Goal: Task Accomplishment & Management: Complete application form

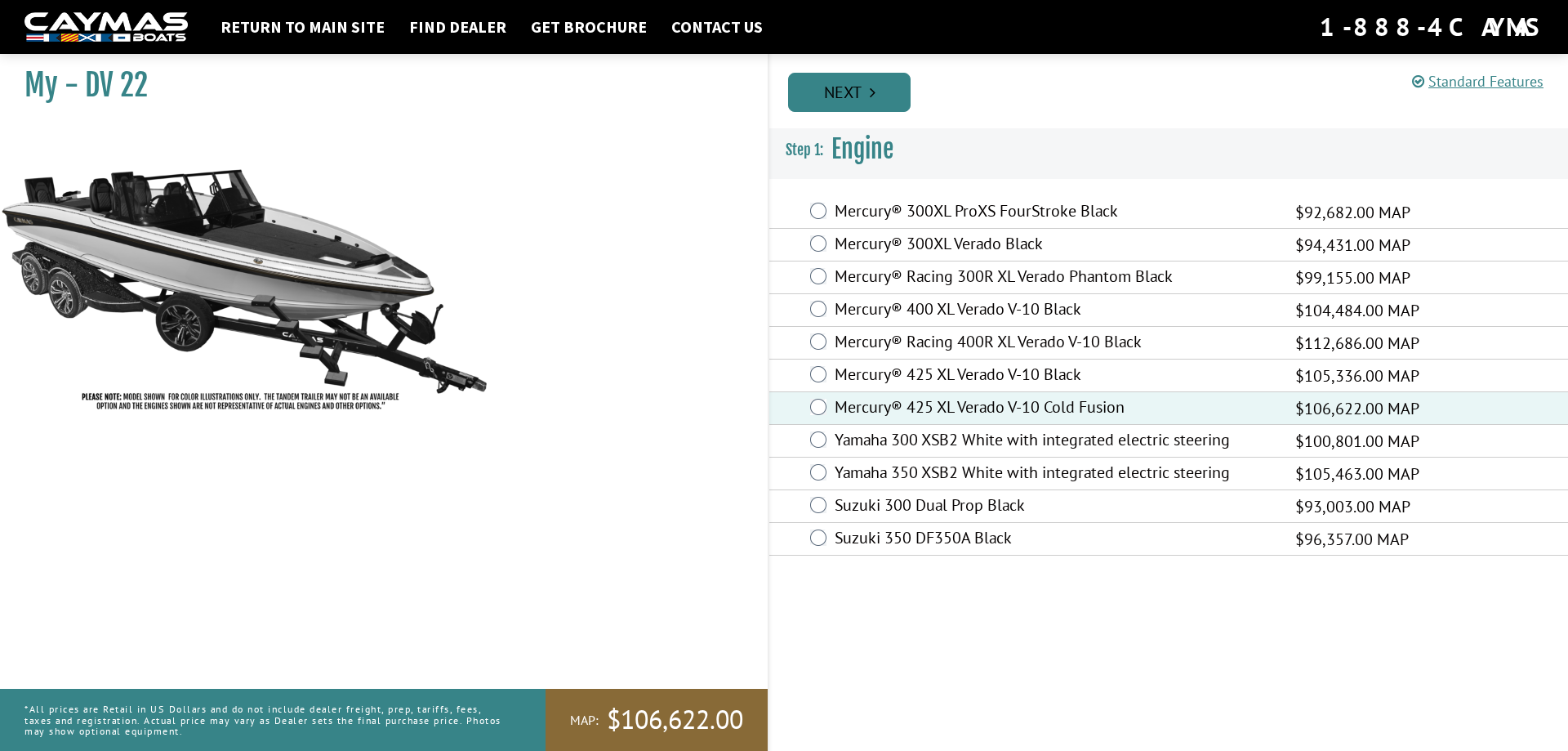
click at [842, 96] on link "Next" at bounding box center [849, 91] width 122 height 39
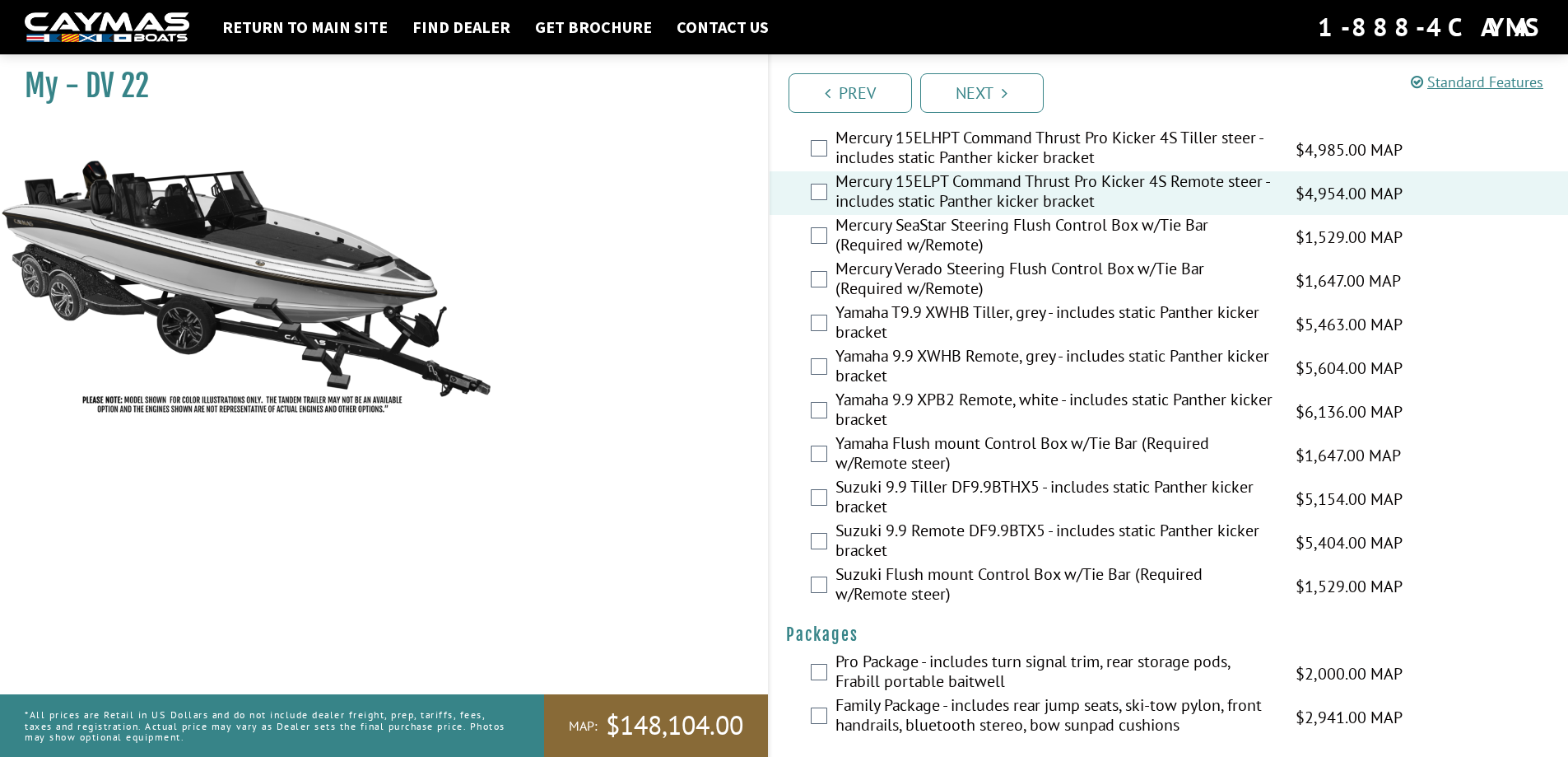
scroll to position [3981, 0]
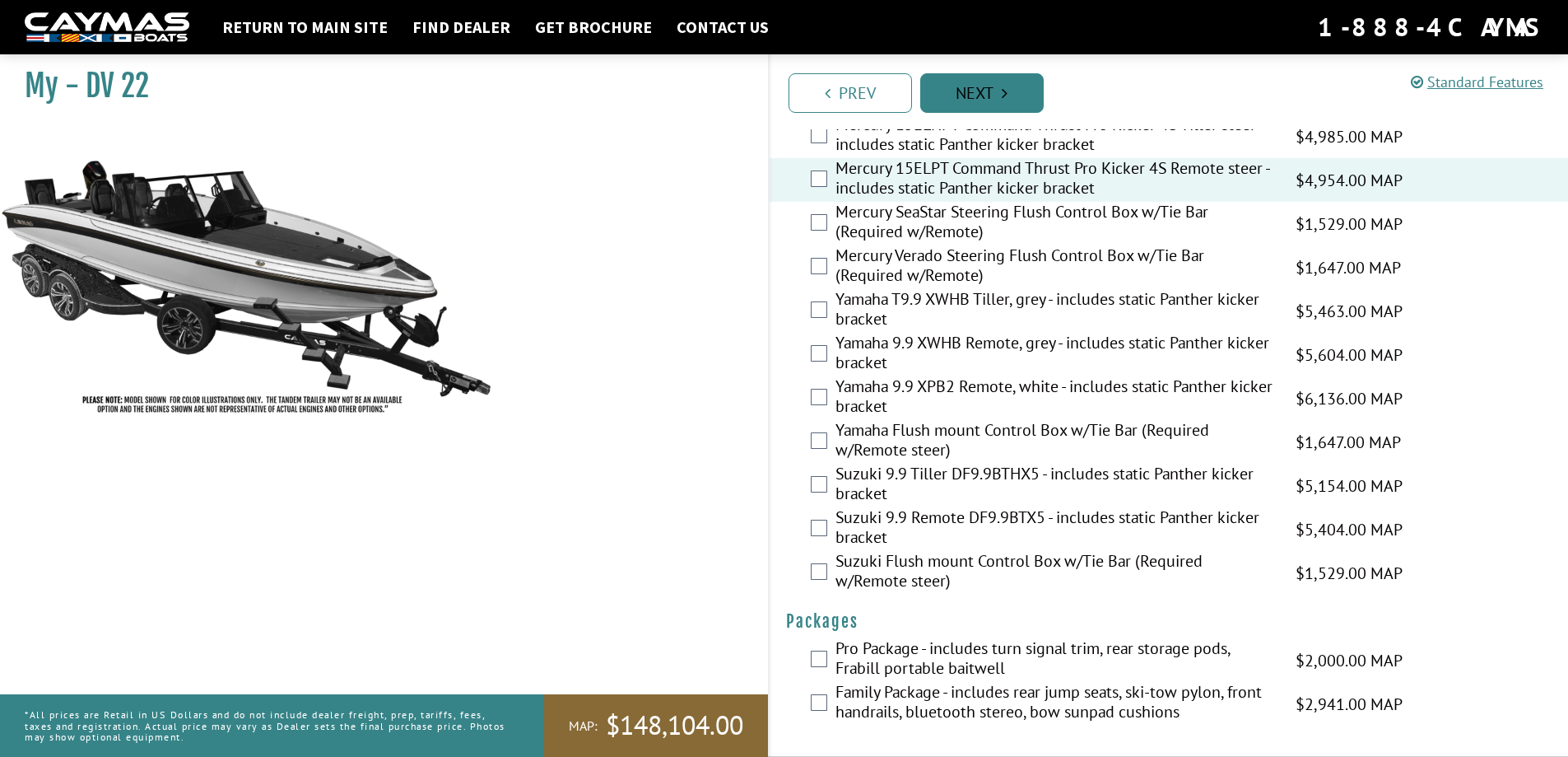
click at [995, 99] on link "Next" at bounding box center [981, 92] width 123 height 39
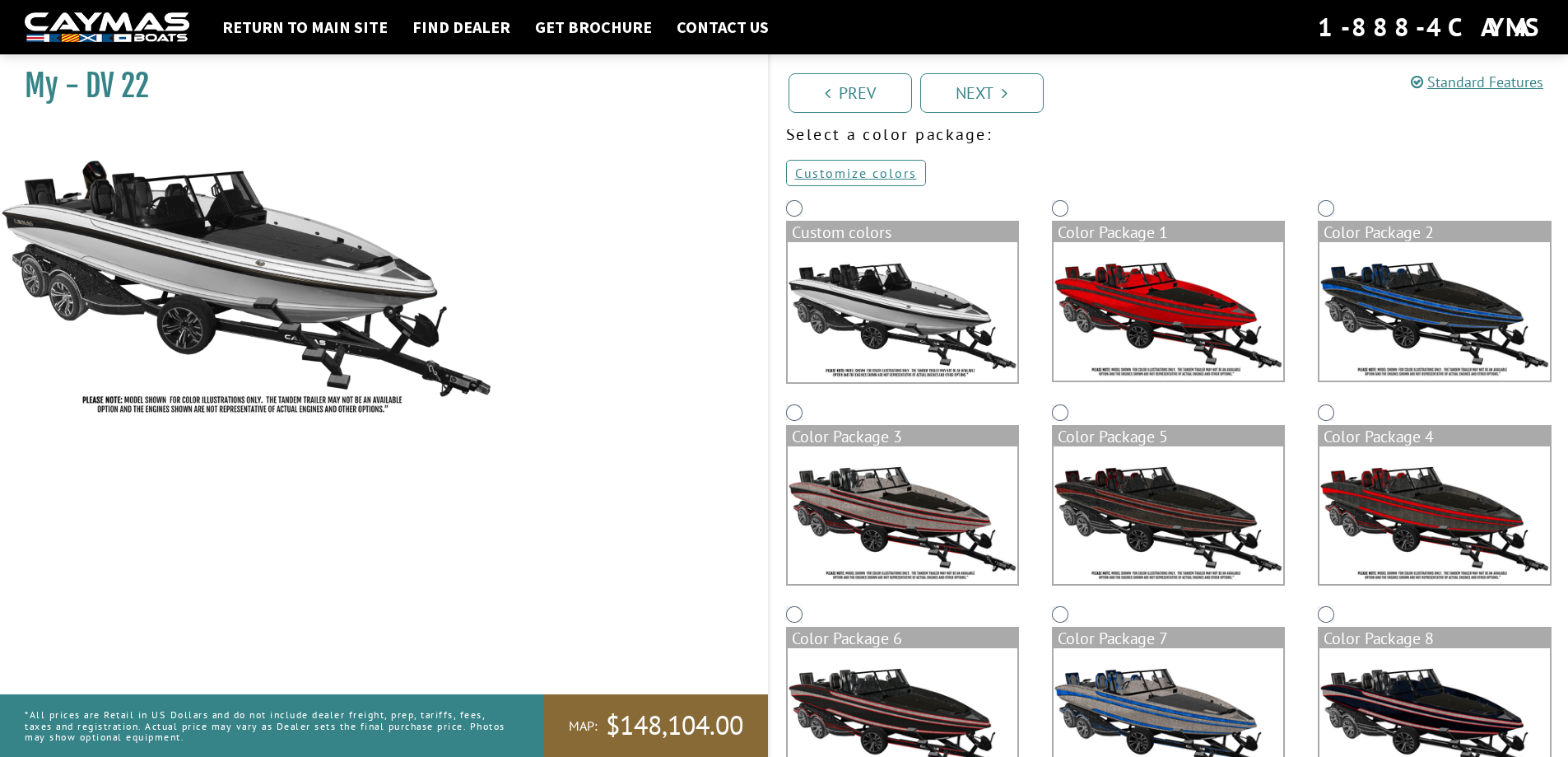
scroll to position [247, 0]
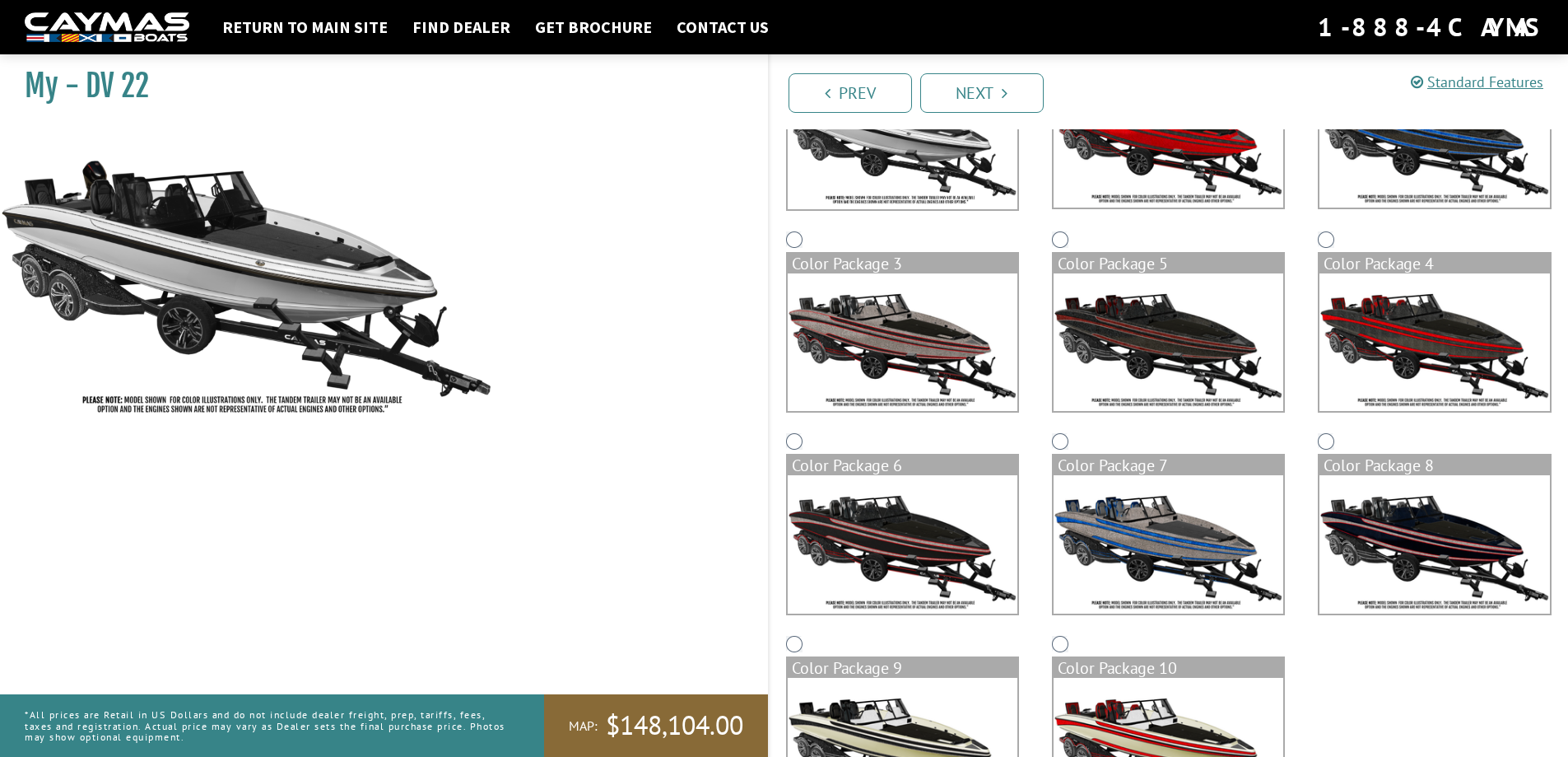
click at [894, 350] on img at bounding box center [903, 343] width 230 height 139
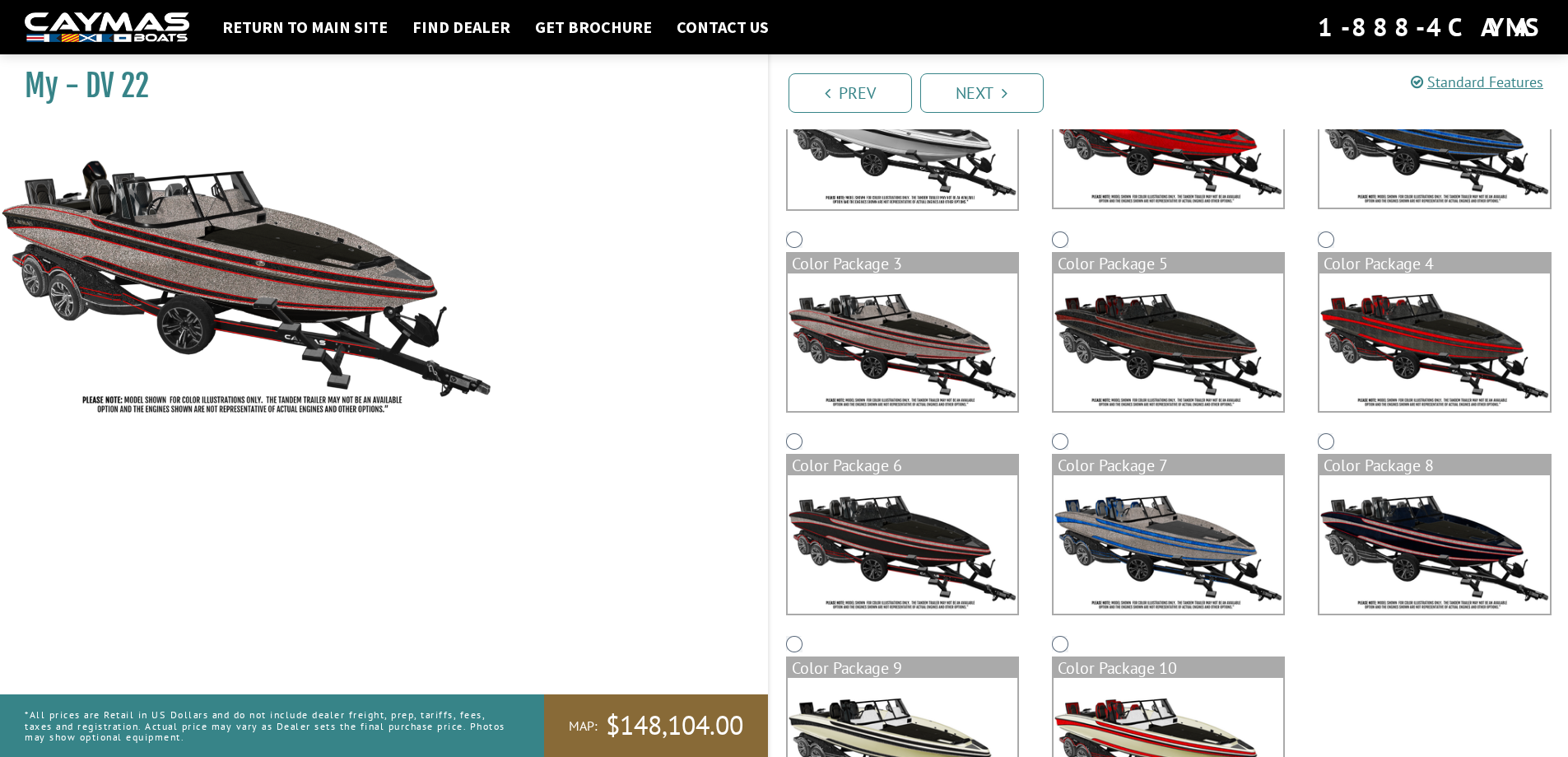
click at [883, 726] on img at bounding box center [903, 747] width 230 height 139
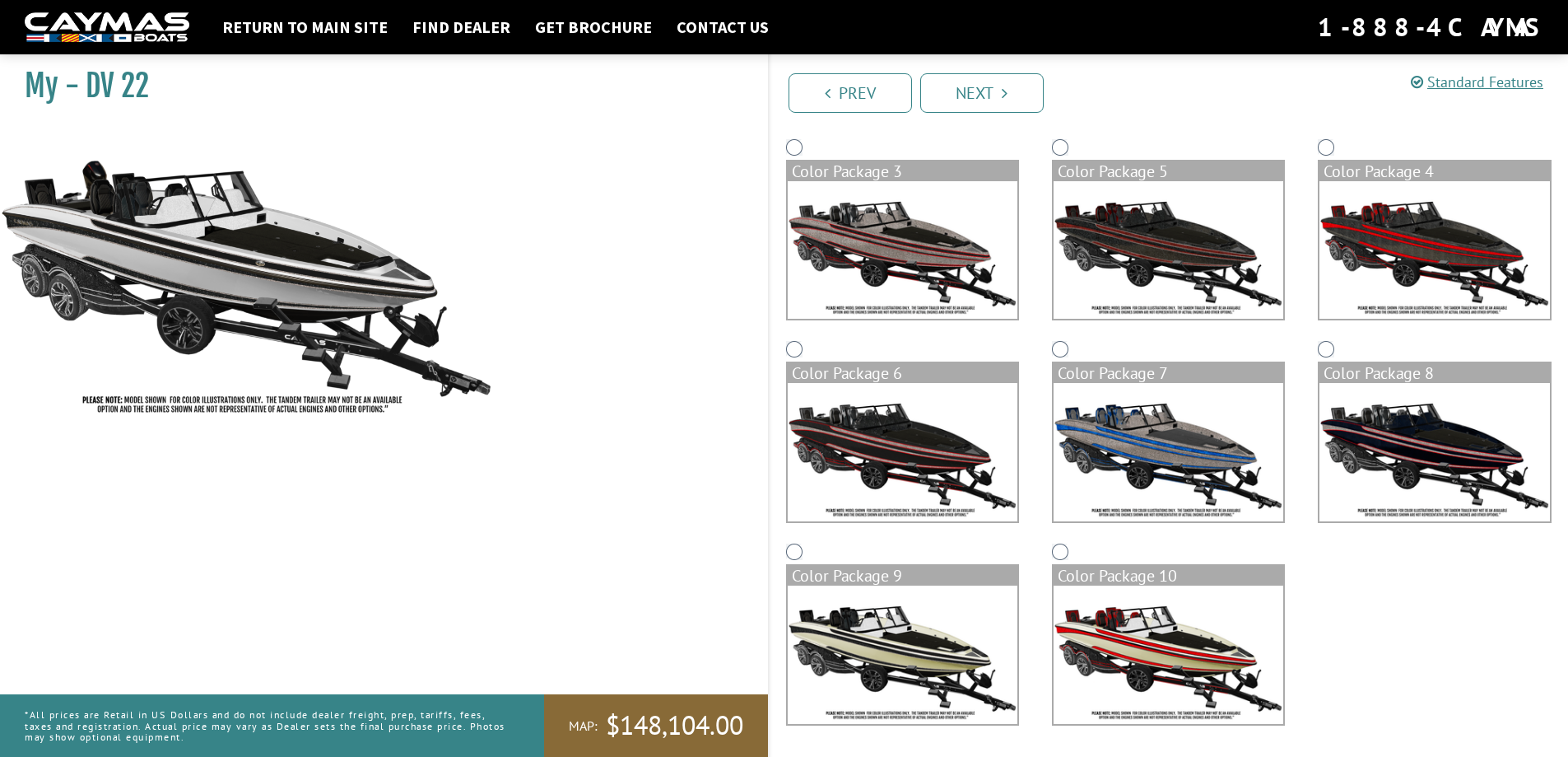
scroll to position [340, 0]
click at [1179, 630] on img at bounding box center [1168, 654] width 230 height 139
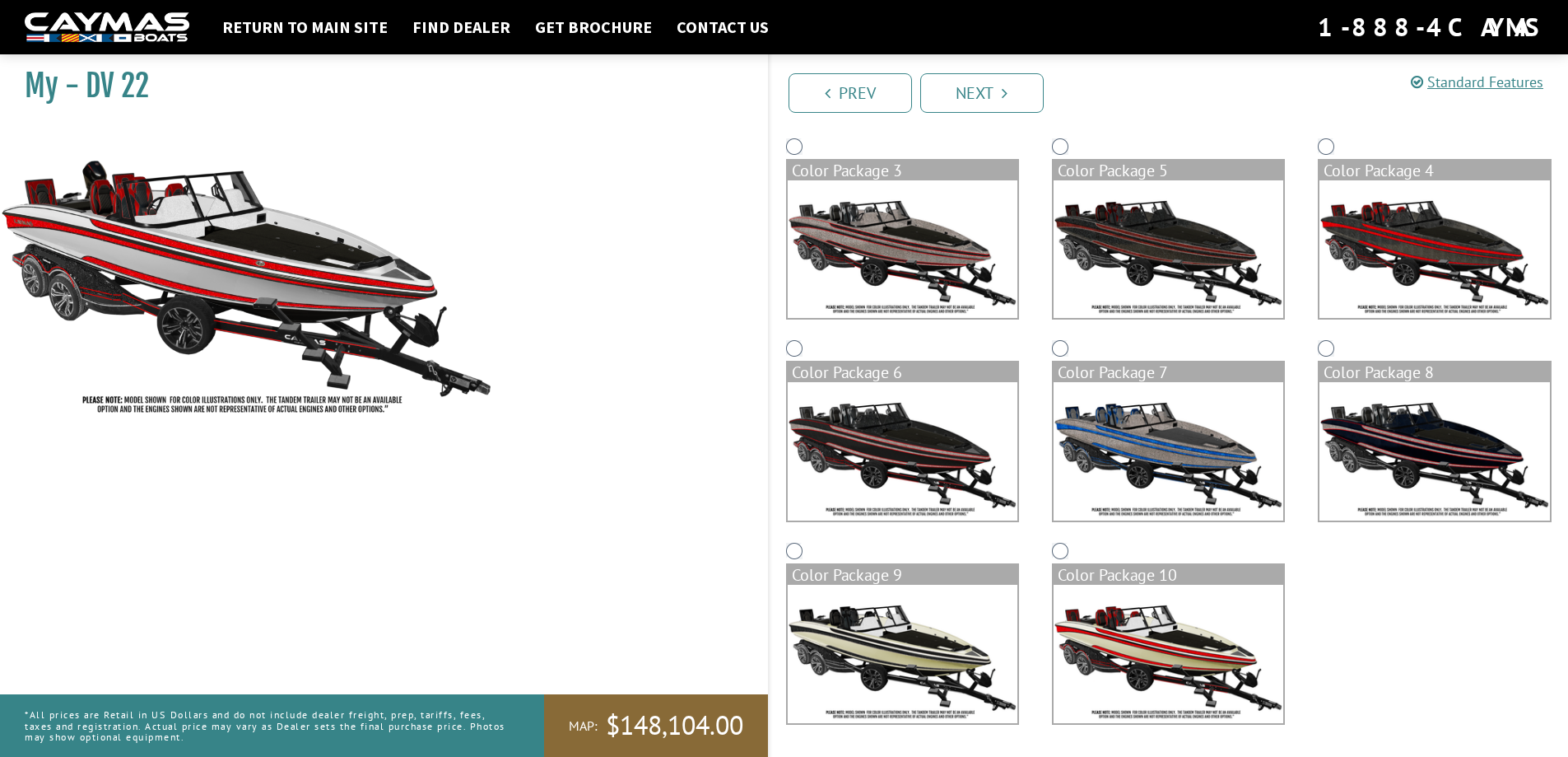
click at [917, 667] on img at bounding box center [903, 654] width 230 height 139
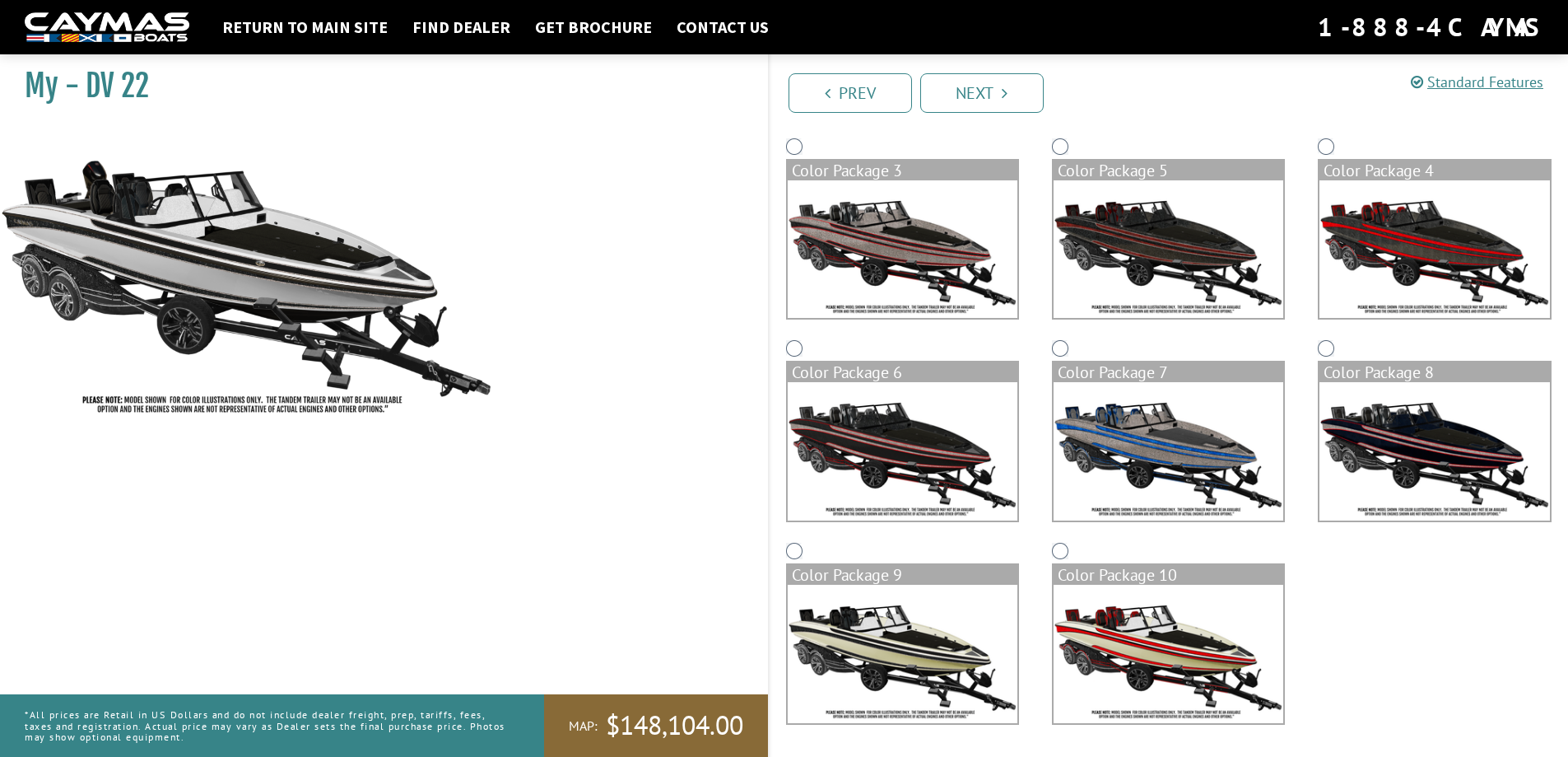
click at [1180, 644] on img at bounding box center [1168, 654] width 230 height 139
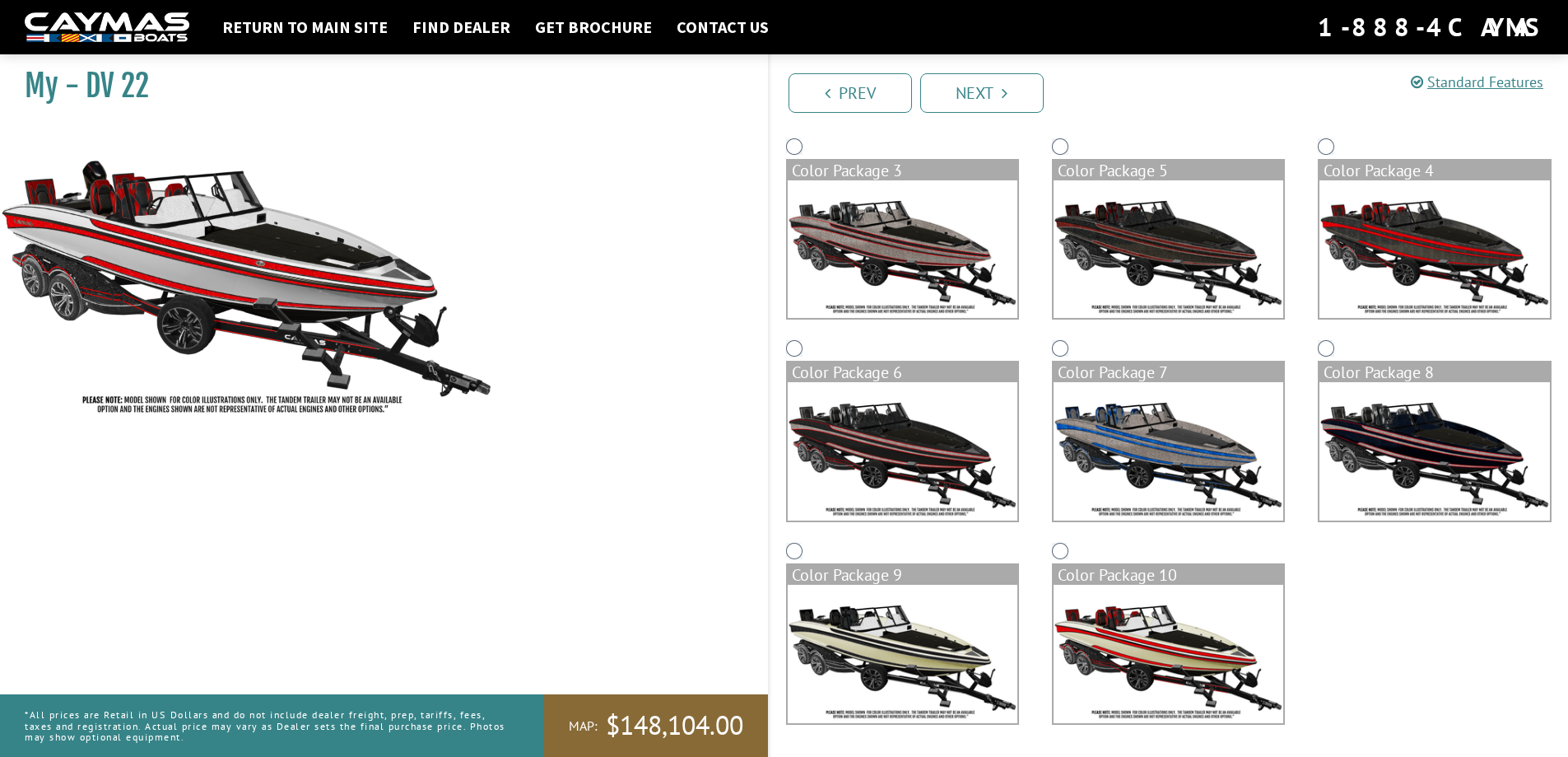
click at [886, 235] on img at bounding box center [903, 250] width 230 height 139
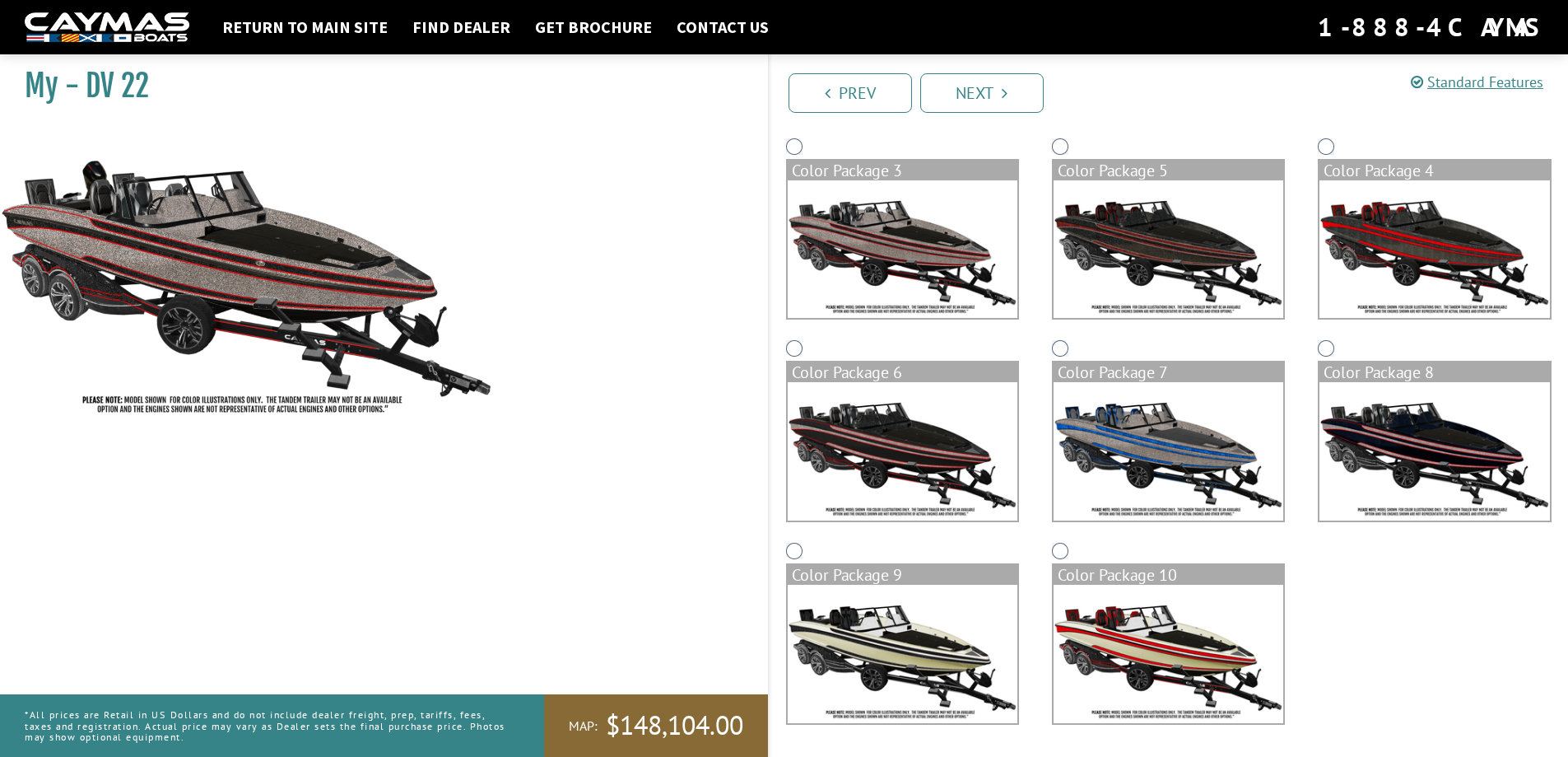
click at [898, 408] on img at bounding box center [903, 451] width 230 height 139
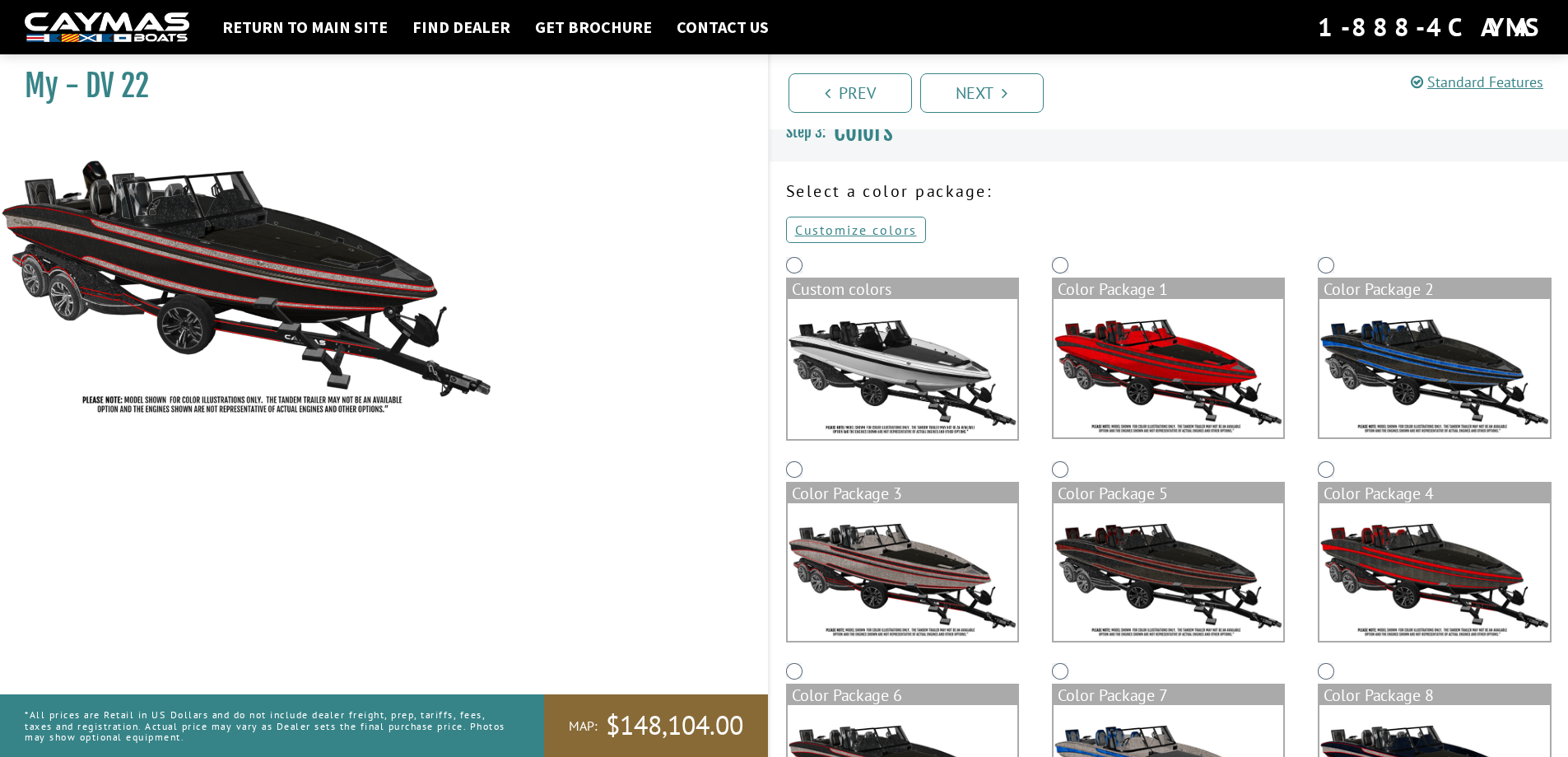
scroll to position [11, 0]
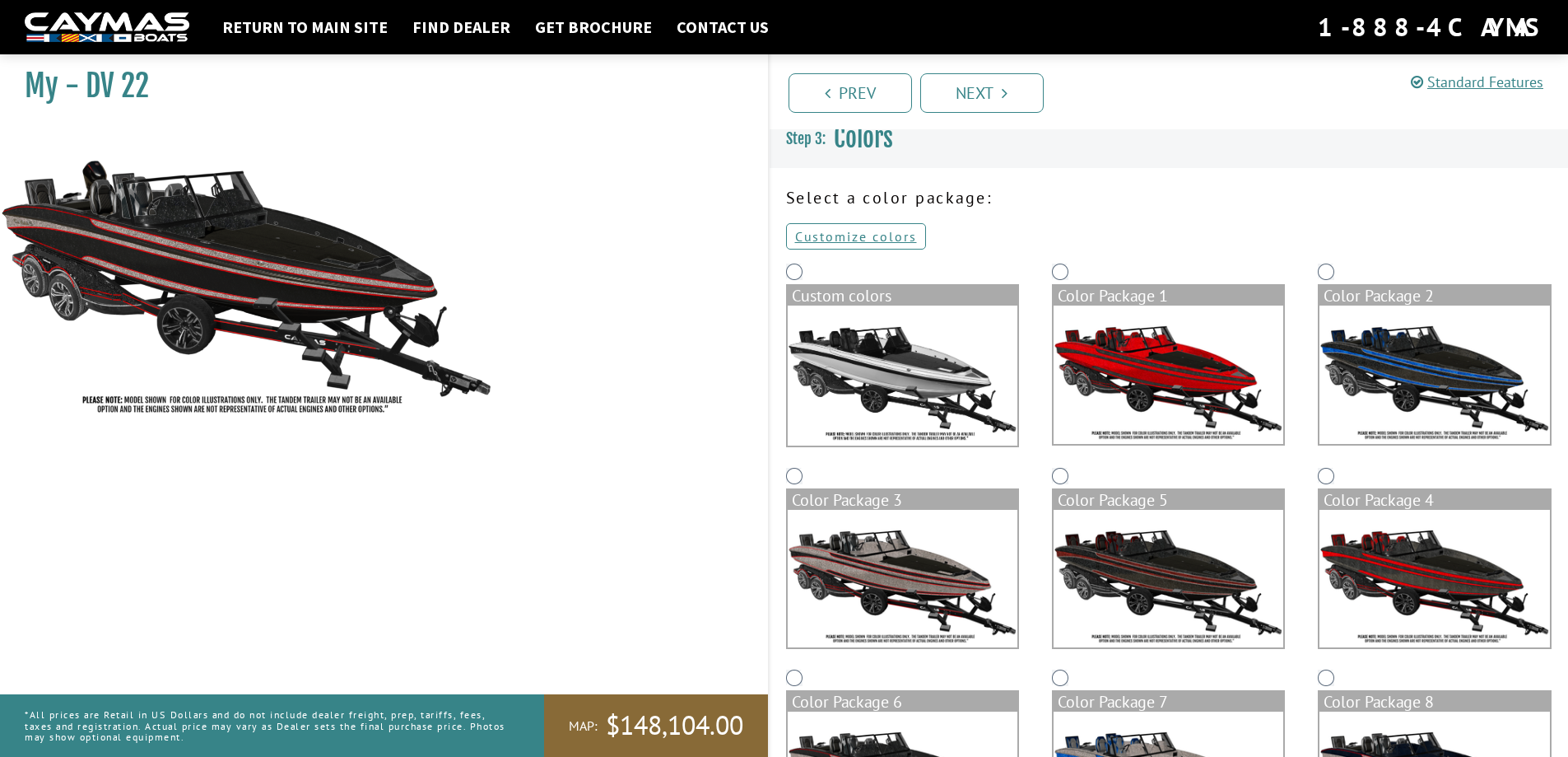
click at [925, 395] on img at bounding box center [903, 375] width 230 height 140
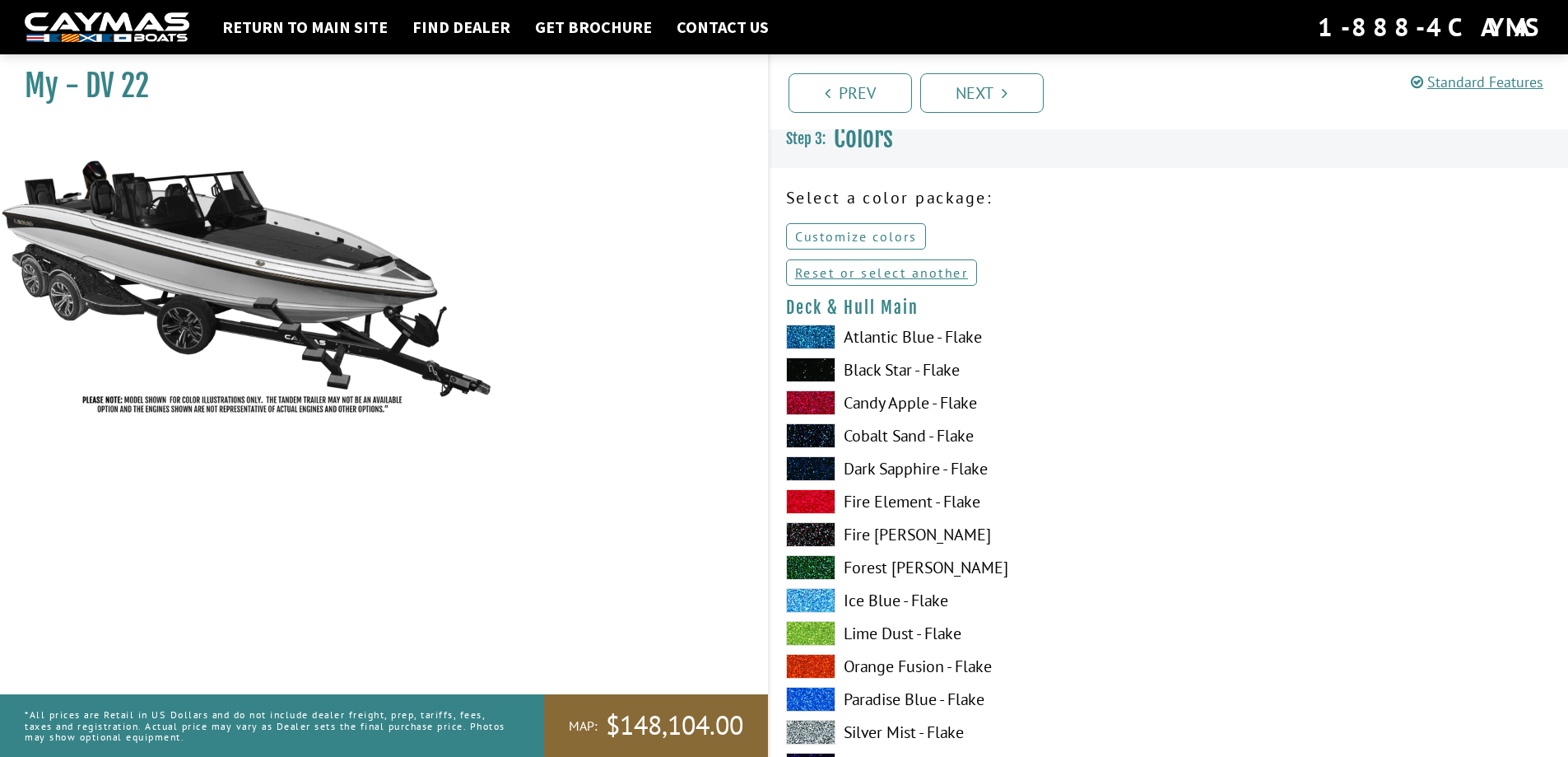
click at [861, 233] on link "Customize colors" at bounding box center [855, 236] width 139 height 26
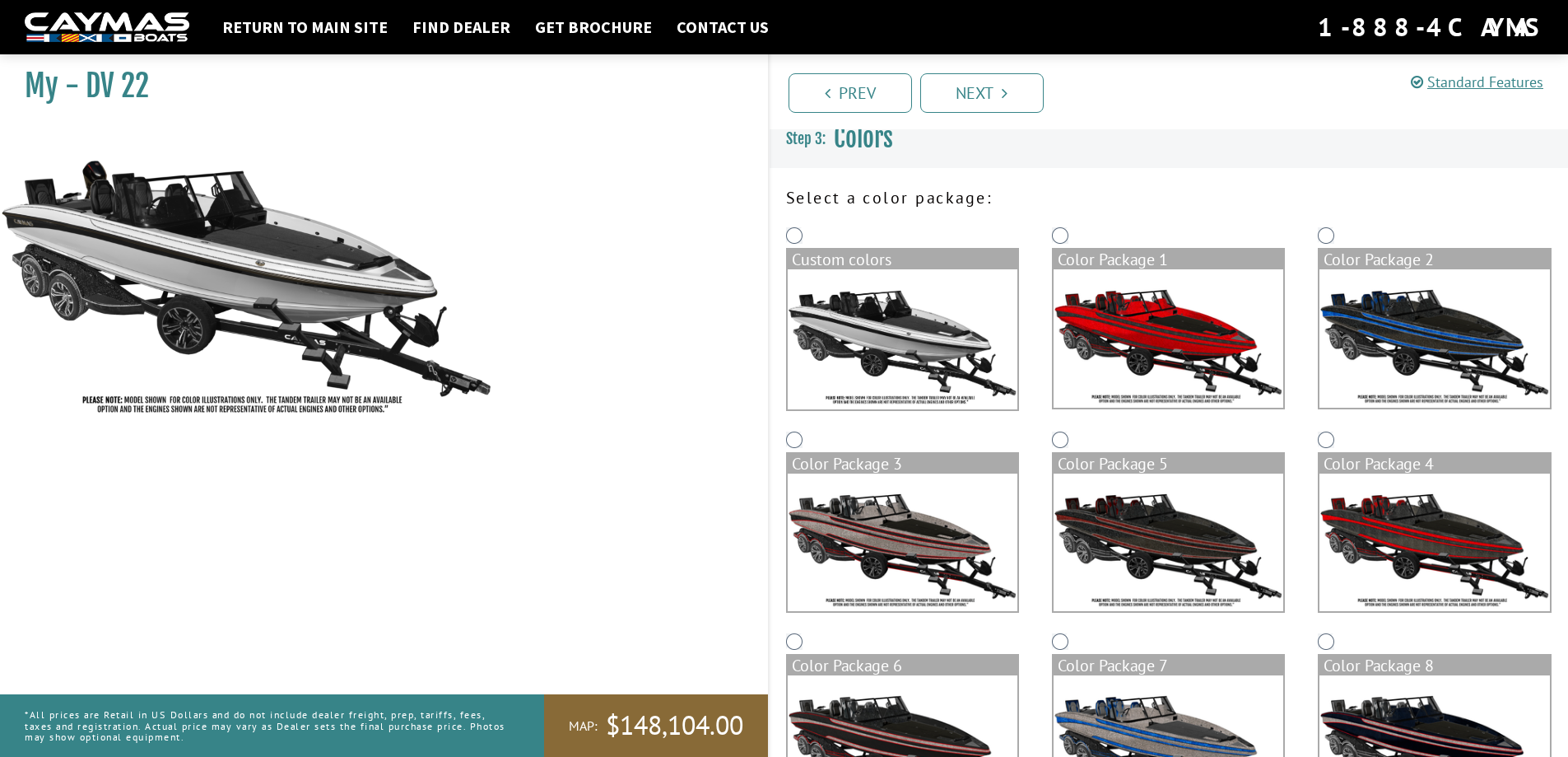
click at [895, 332] on img at bounding box center [903, 338] width 230 height 140
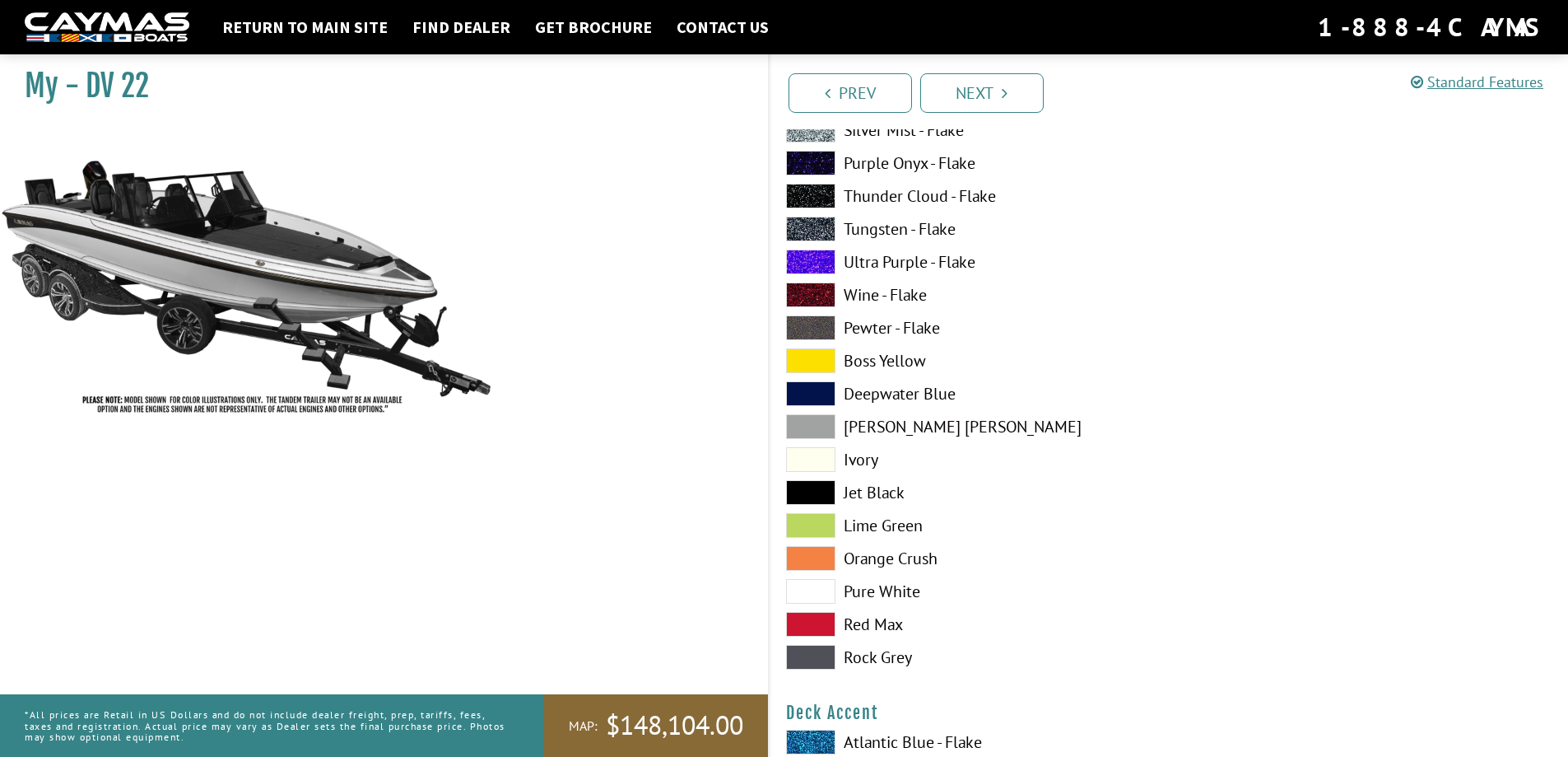
scroll to position [587, 0]
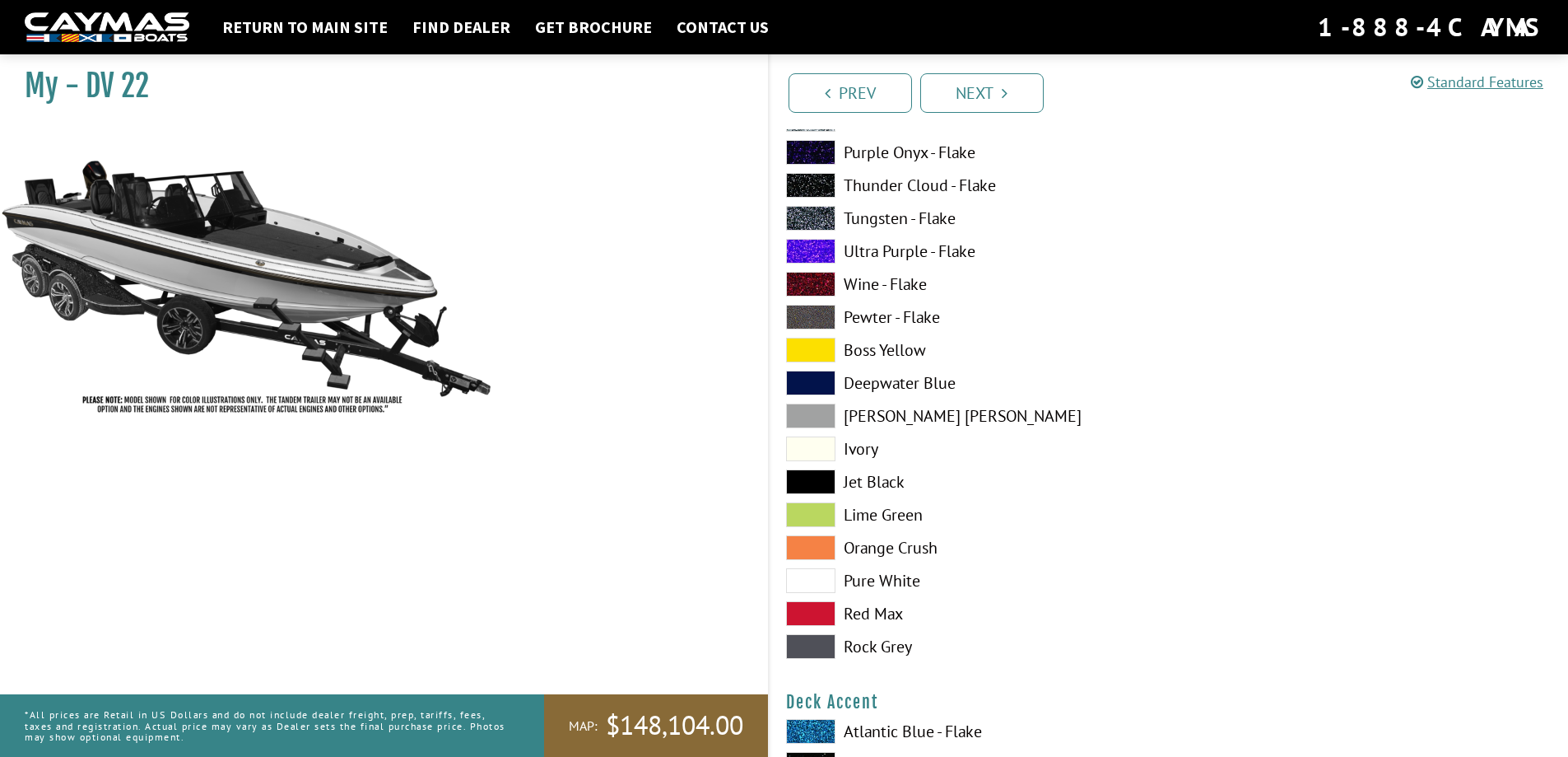
click at [810, 411] on span at bounding box center [810, 415] width 49 height 25
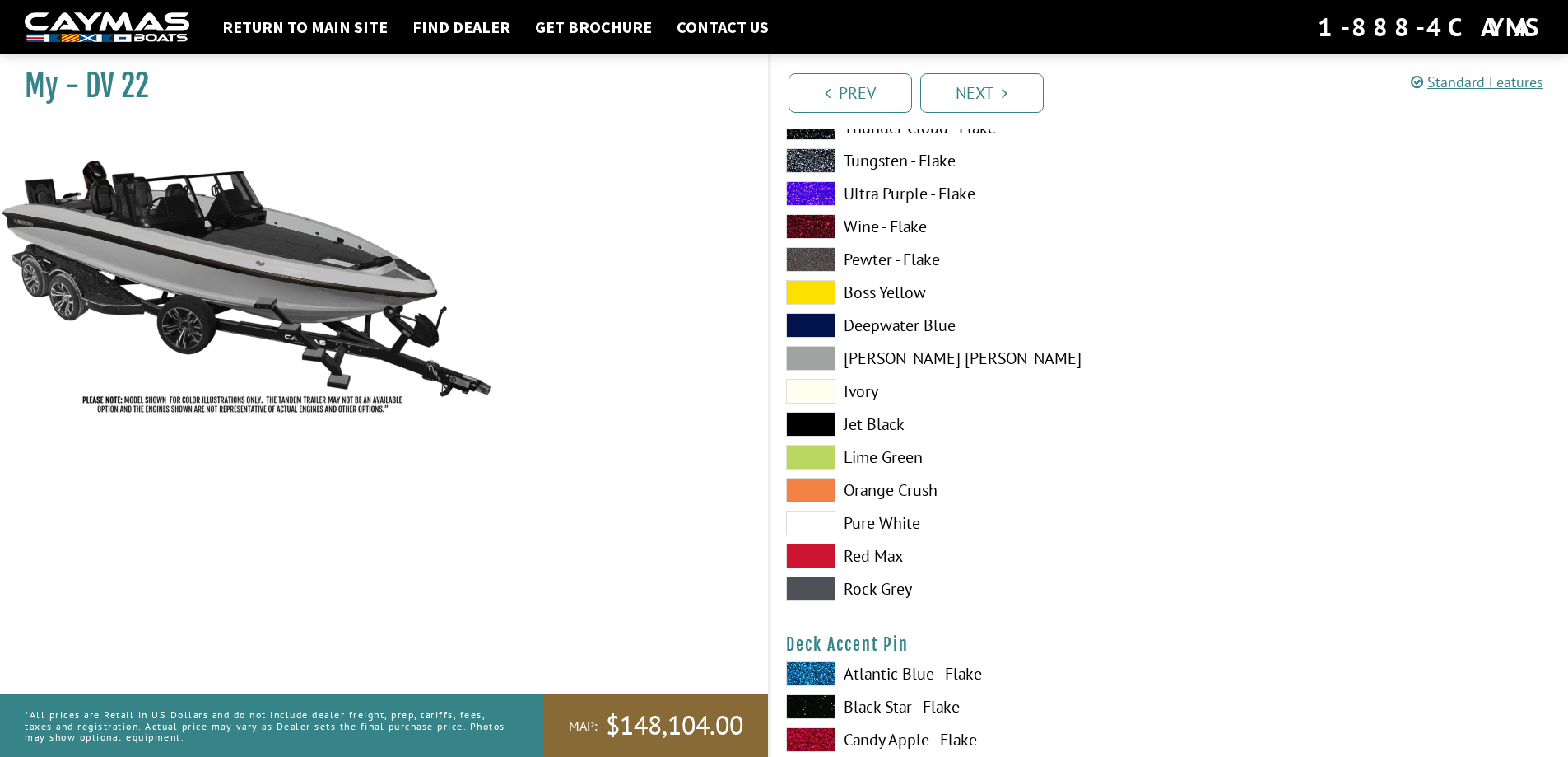
scroll to position [1657, 0]
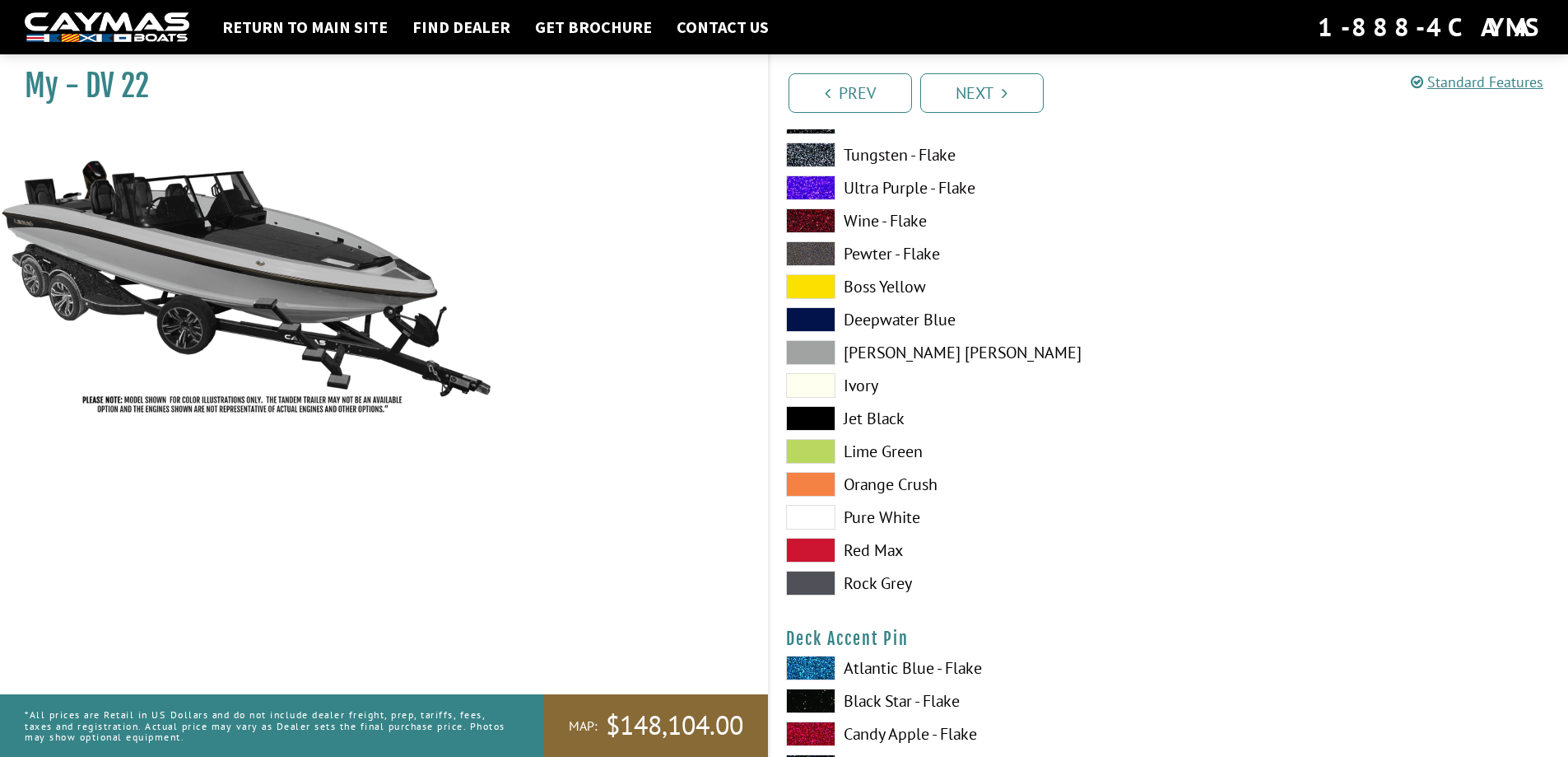
click at [807, 385] on span at bounding box center [810, 385] width 49 height 25
drag, startPoint x: 814, startPoint y: 385, endPoint x: 824, endPoint y: 389, distance: 10.8
click at [815, 385] on span at bounding box center [810, 385] width 49 height 25
click at [815, 518] on span at bounding box center [810, 516] width 49 height 25
click at [822, 512] on span at bounding box center [810, 516] width 49 height 25
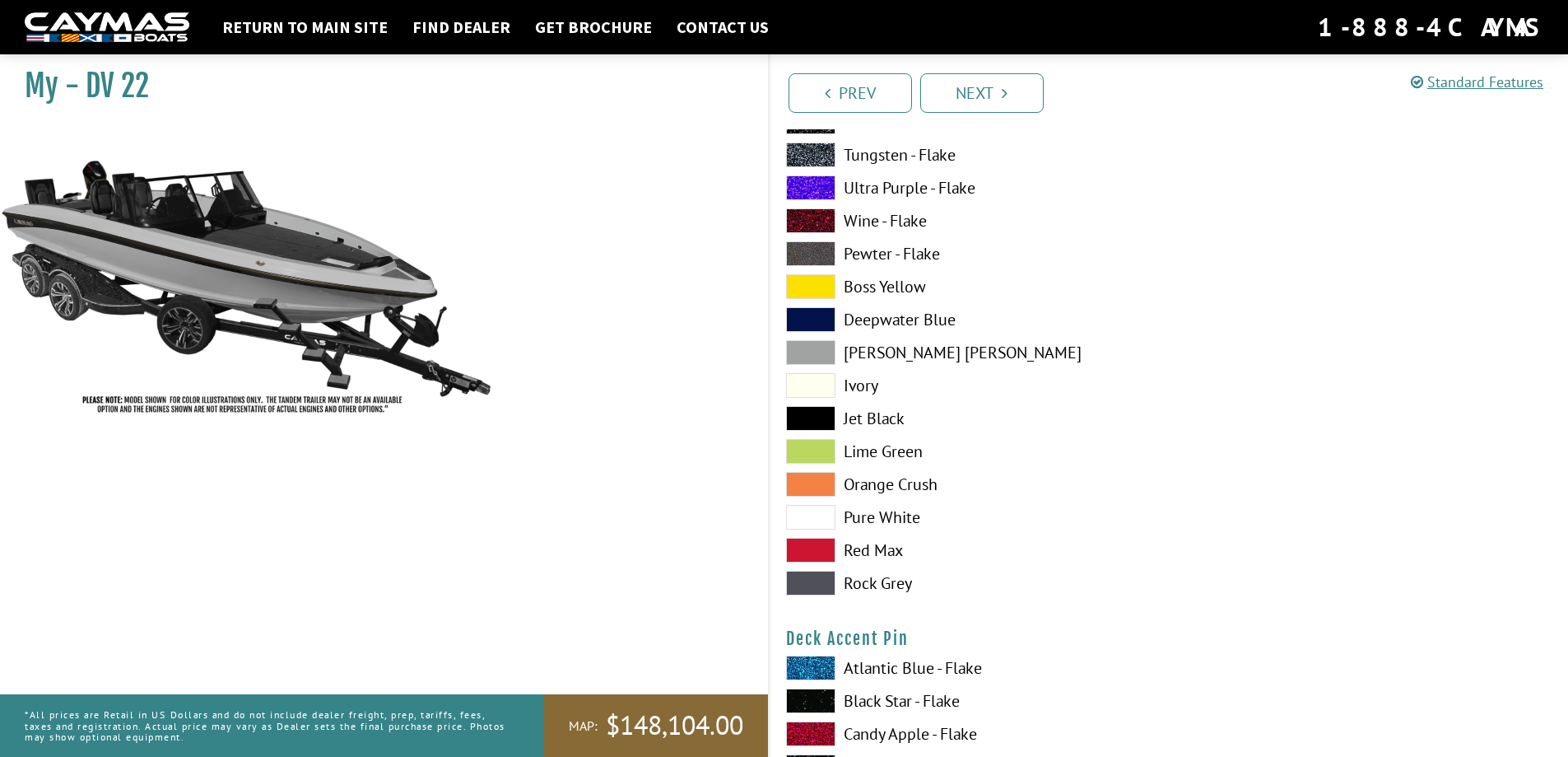
click at [821, 588] on span at bounding box center [810, 583] width 49 height 25
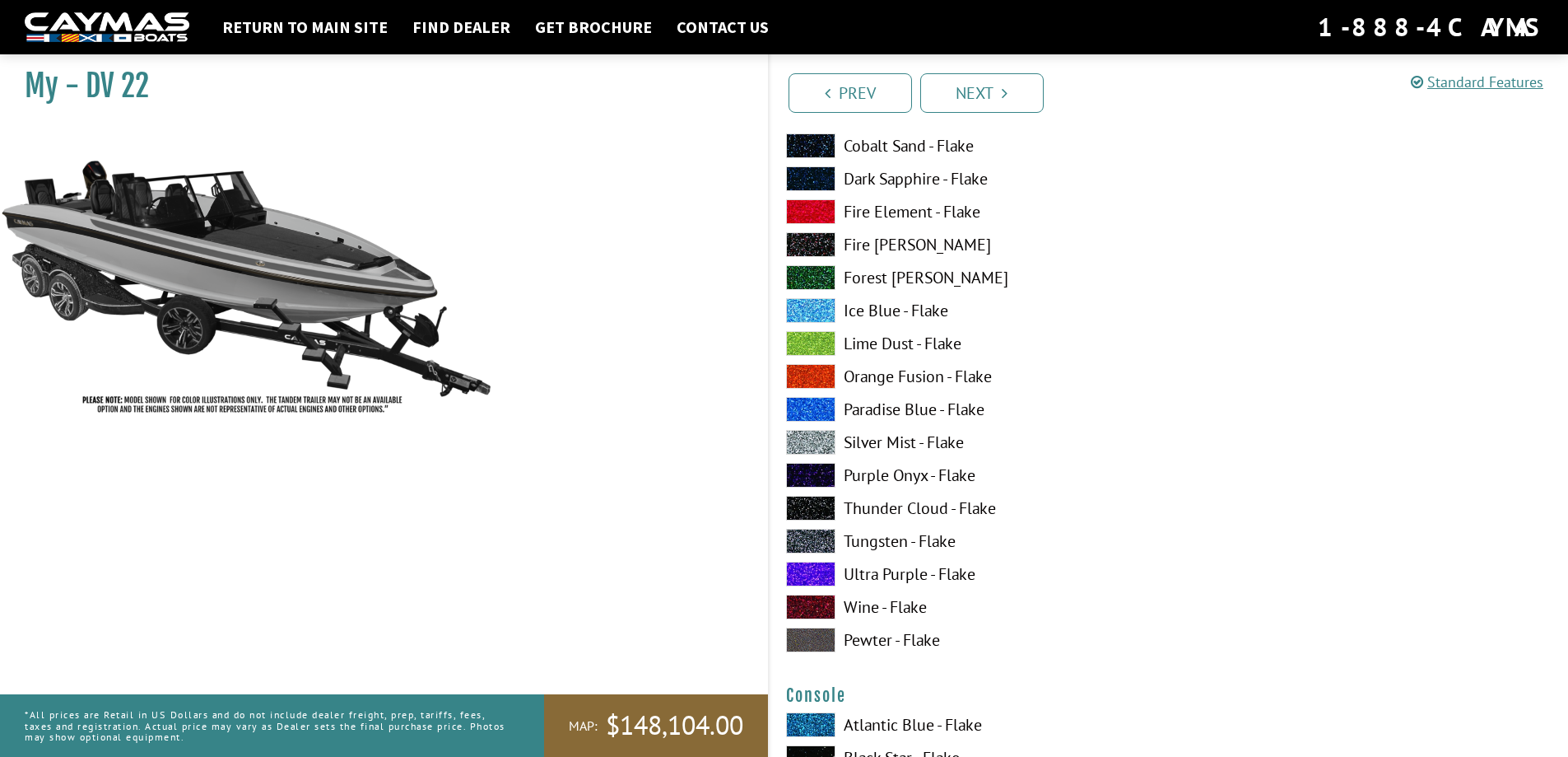
scroll to position [2316, 0]
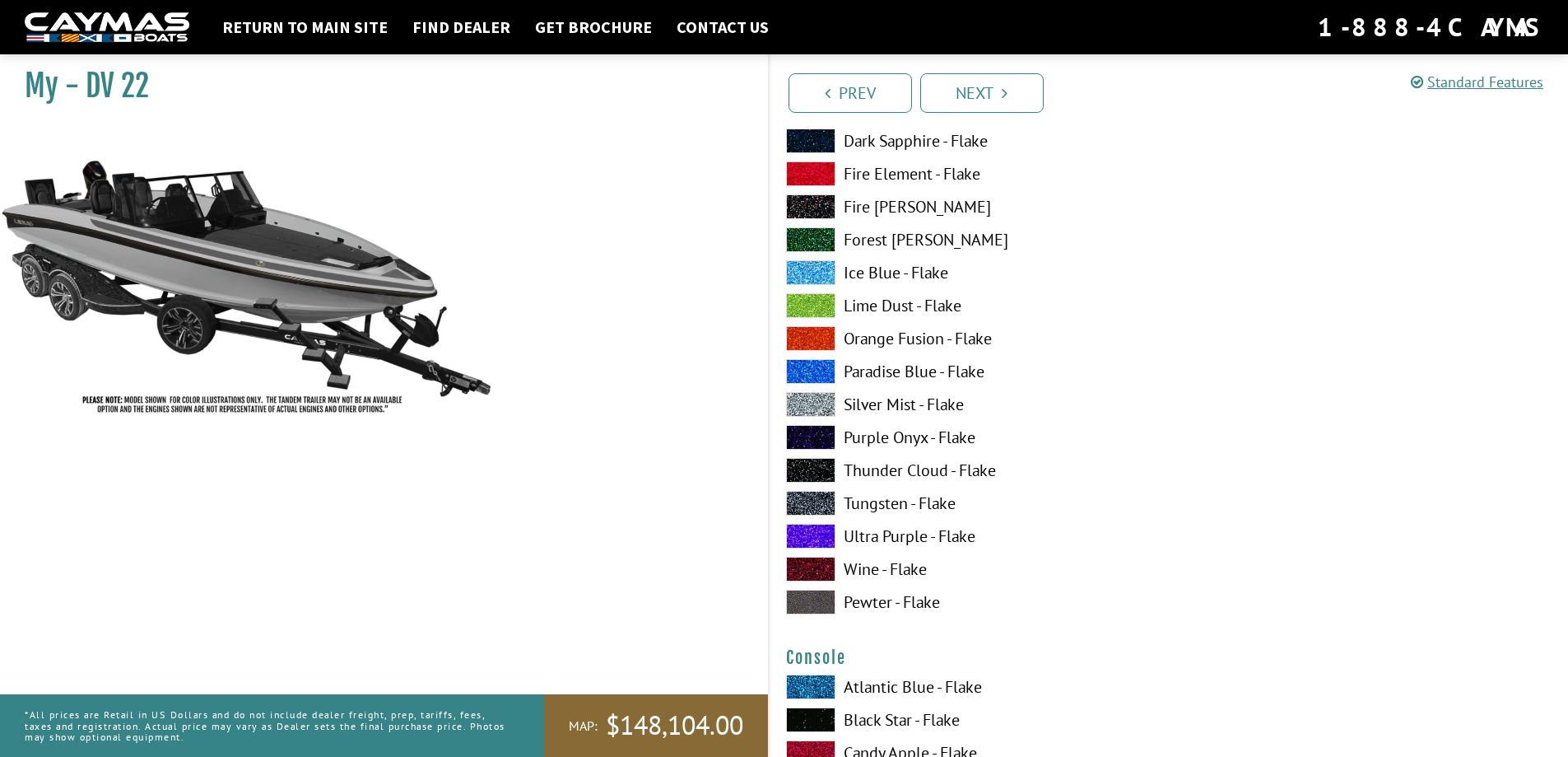
click at [812, 602] on span at bounding box center [810, 601] width 49 height 25
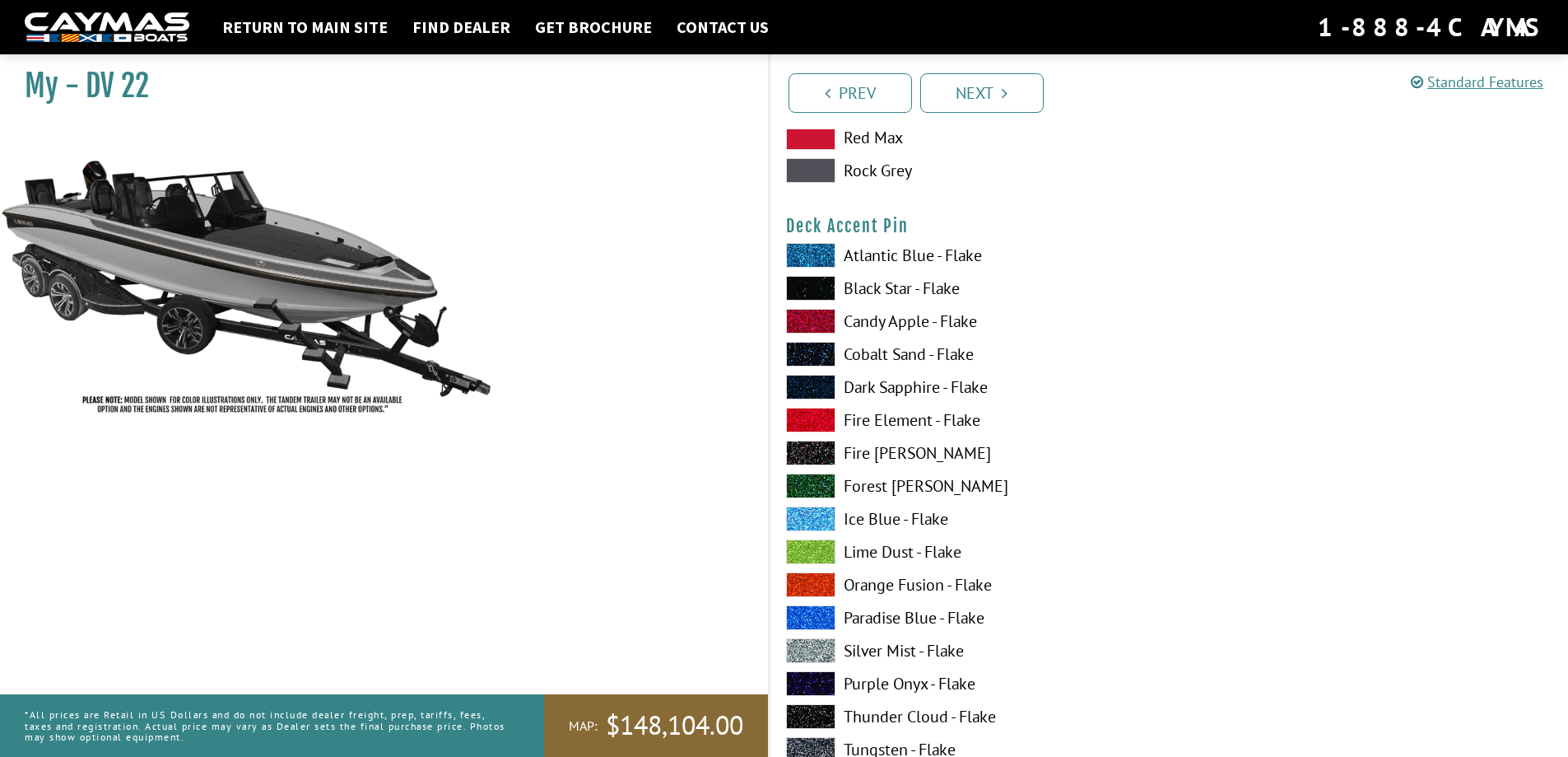
scroll to position [2069, 0]
click at [811, 165] on span at bounding box center [810, 171] width 49 height 25
click at [813, 172] on span at bounding box center [810, 171] width 49 height 25
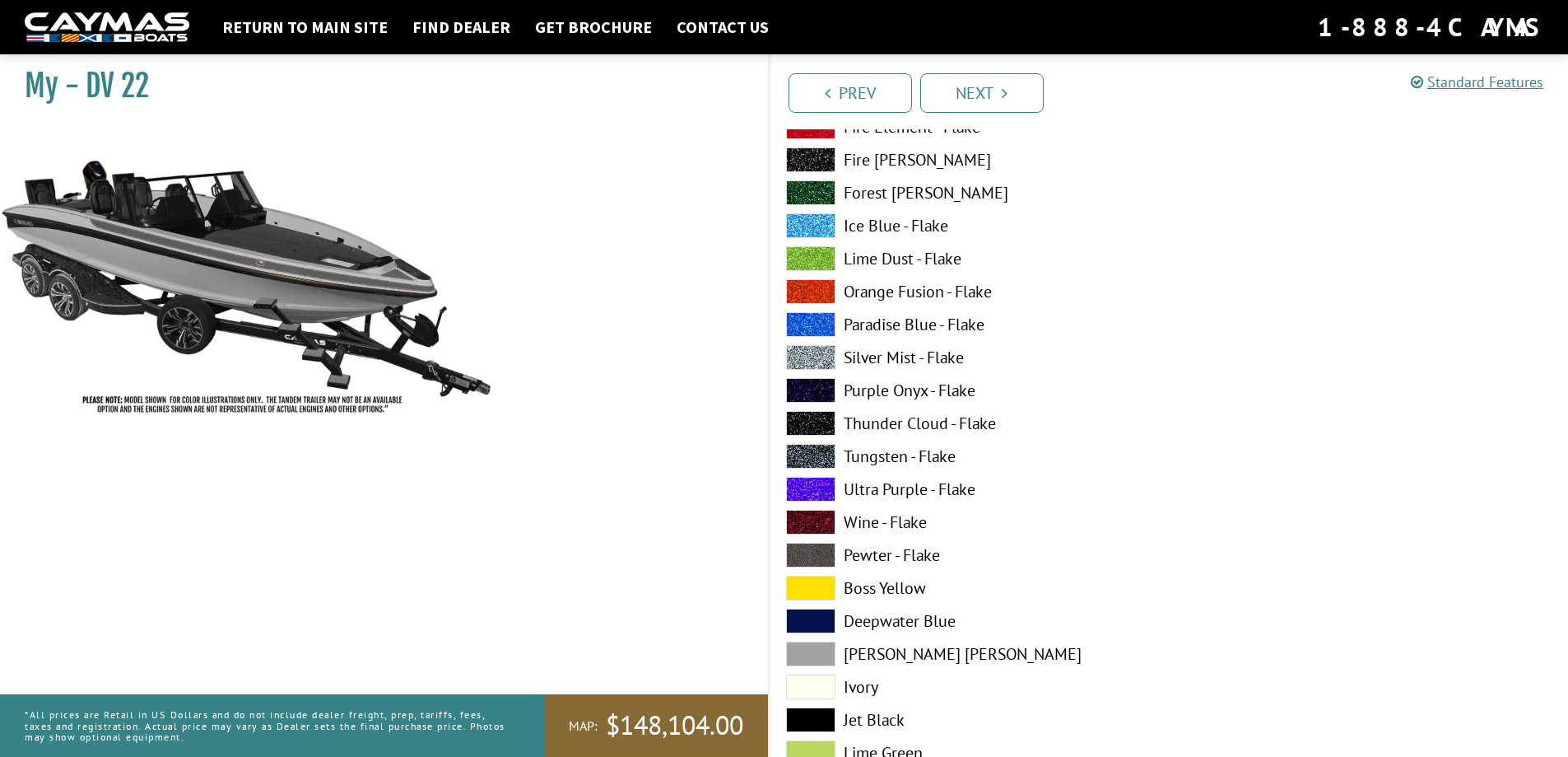
scroll to position [3057, 0]
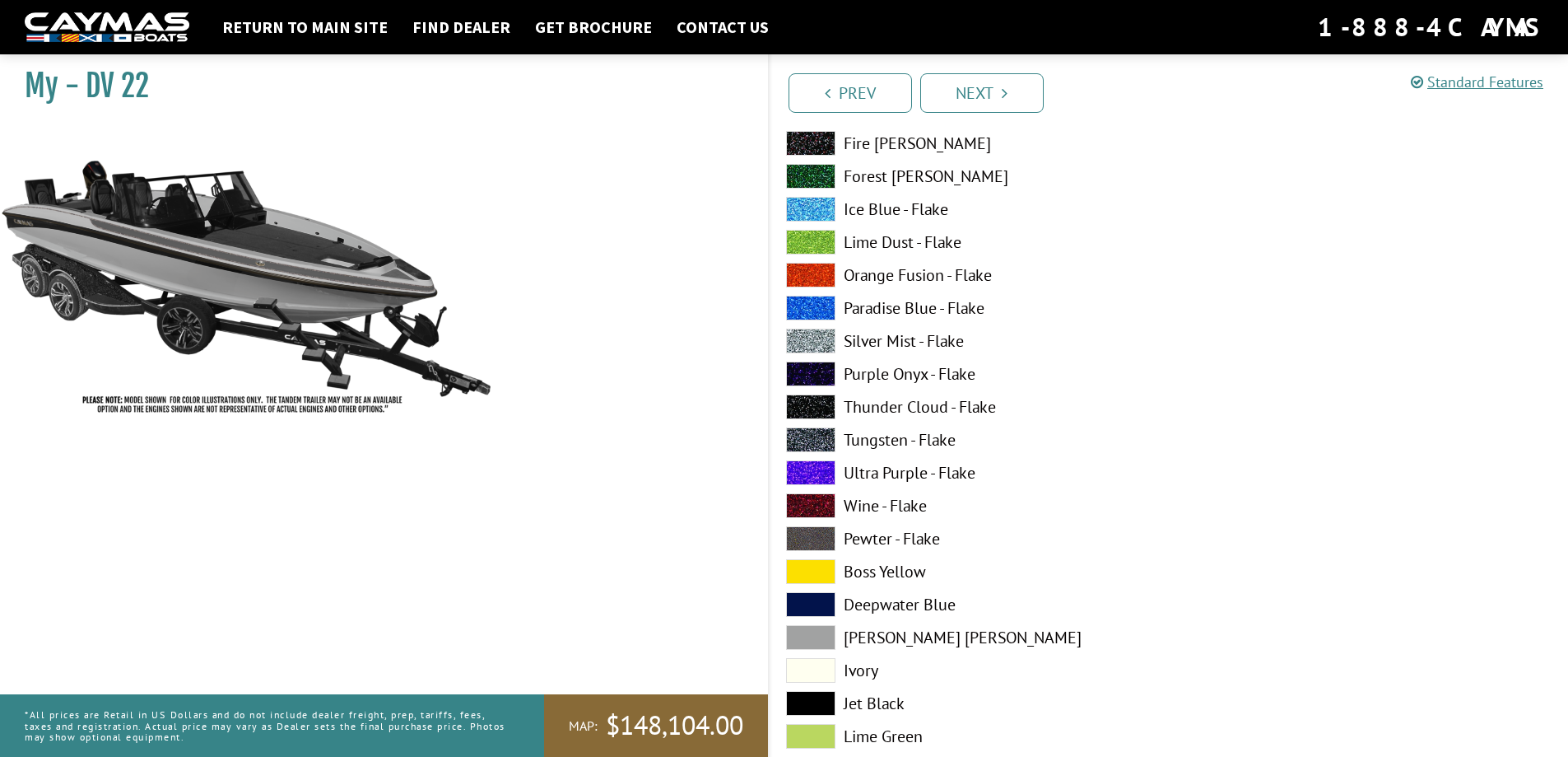
click at [814, 468] on span at bounding box center [810, 472] width 49 height 25
click at [816, 474] on span at bounding box center [810, 472] width 49 height 25
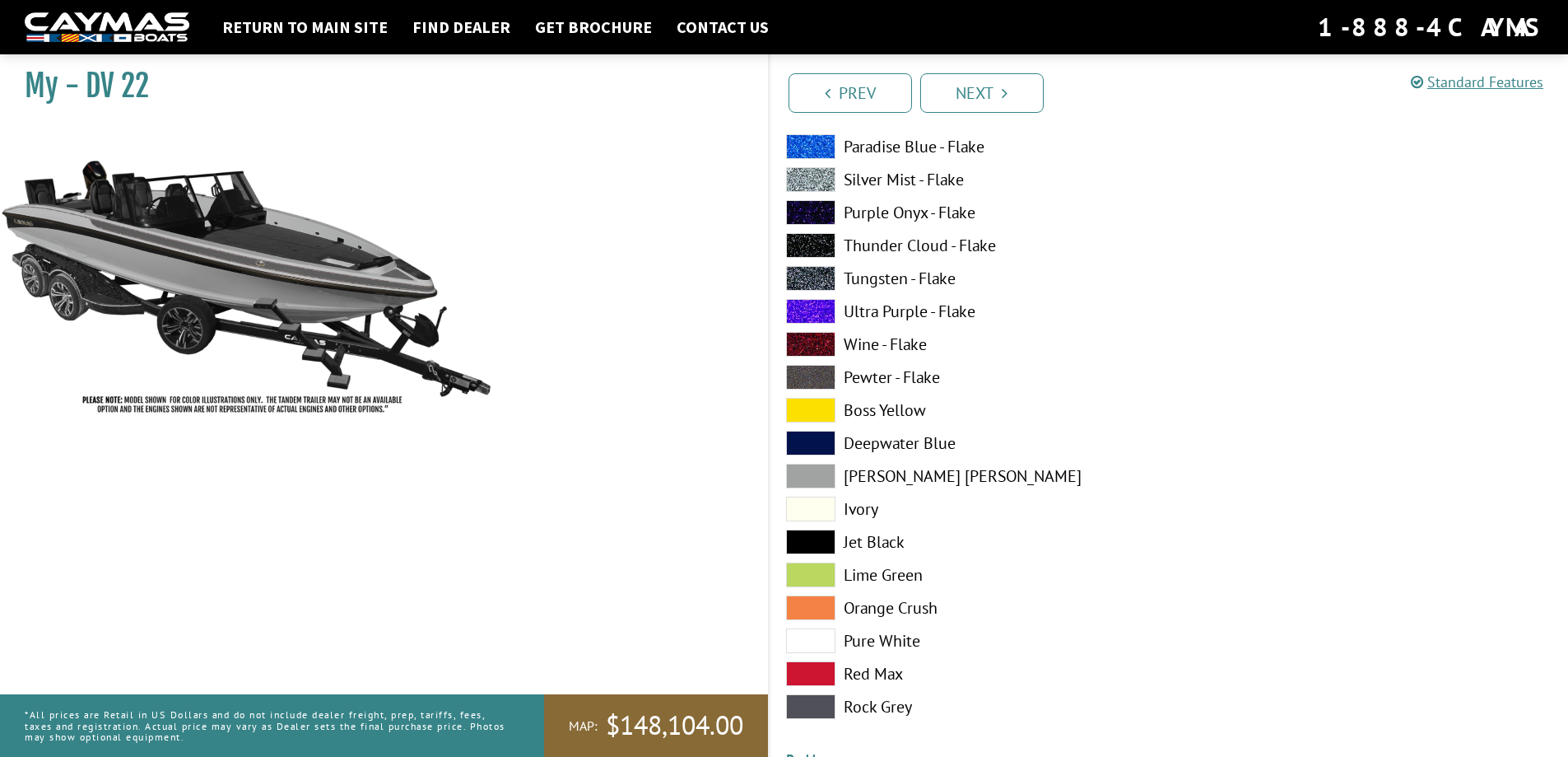
scroll to position [3221, 0]
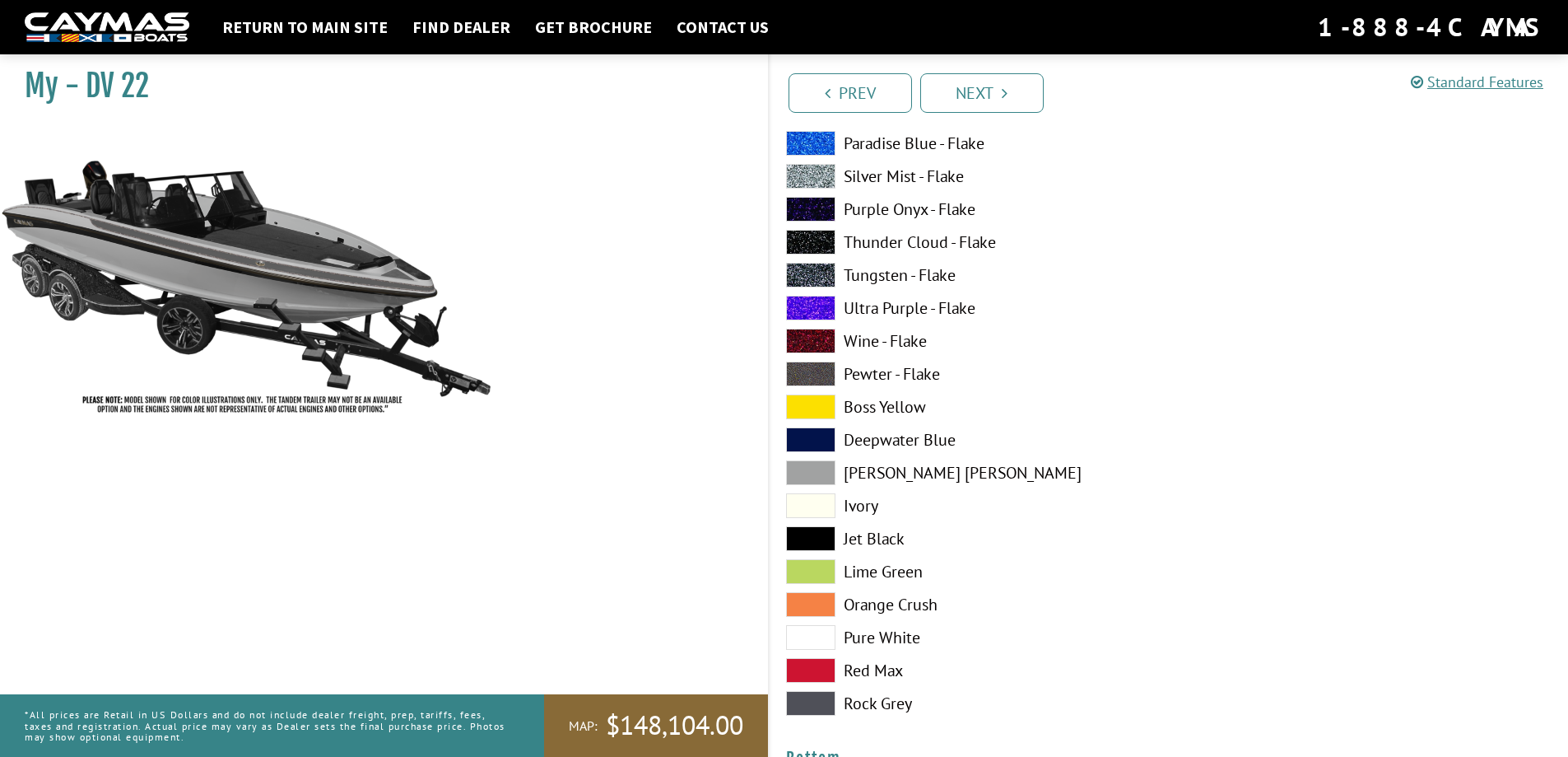
click at [820, 476] on span at bounding box center [810, 472] width 49 height 25
click at [805, 508] on span at bounding box center [810, 505] width 49 height 25
click at [821, 476] on span at bounding box center [810, 472] width 49 height 25
click at [806, 712] on span at bounding box center [810, 702] width 49 height 25
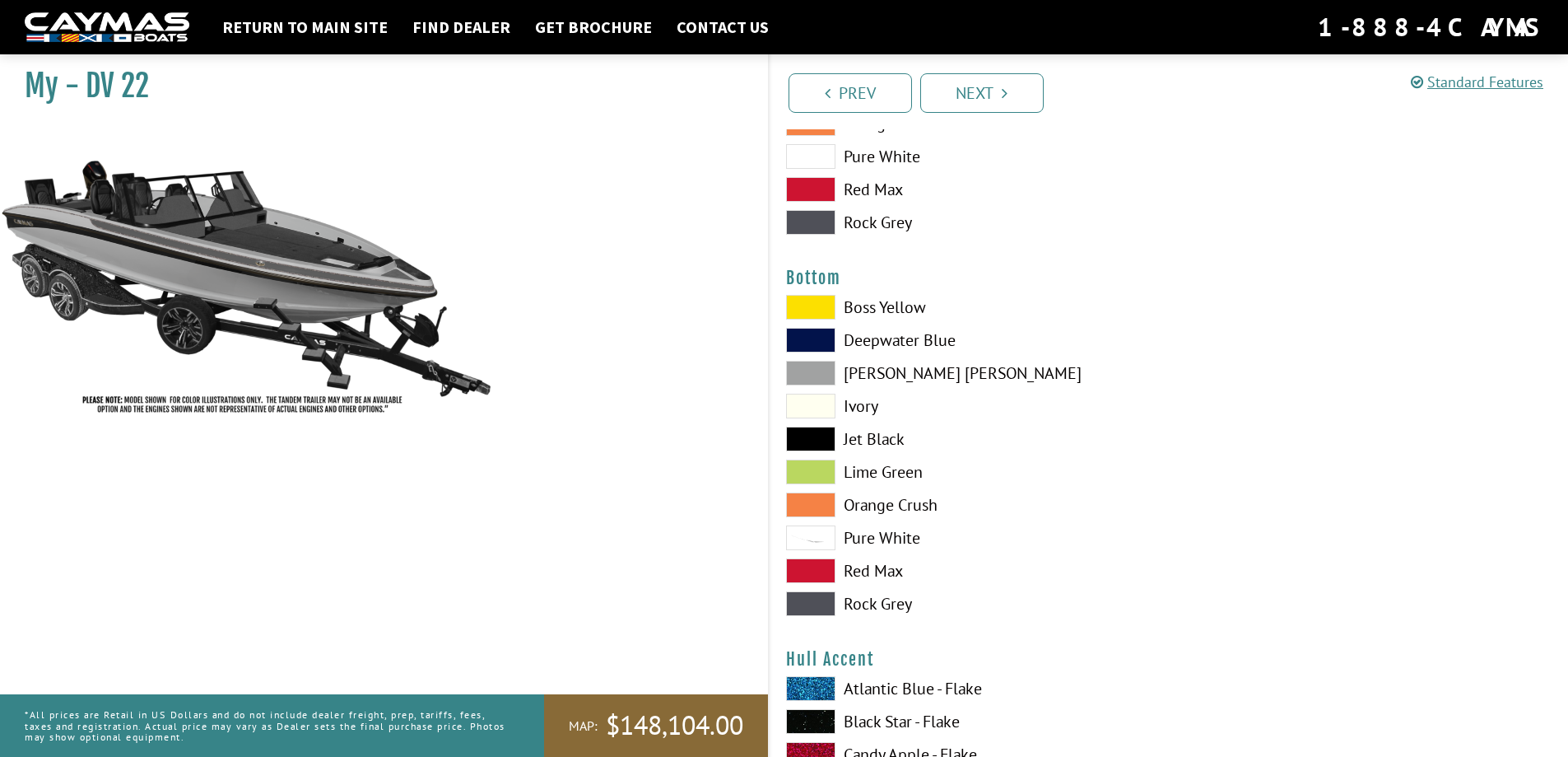
scroll to position [3716, 0]
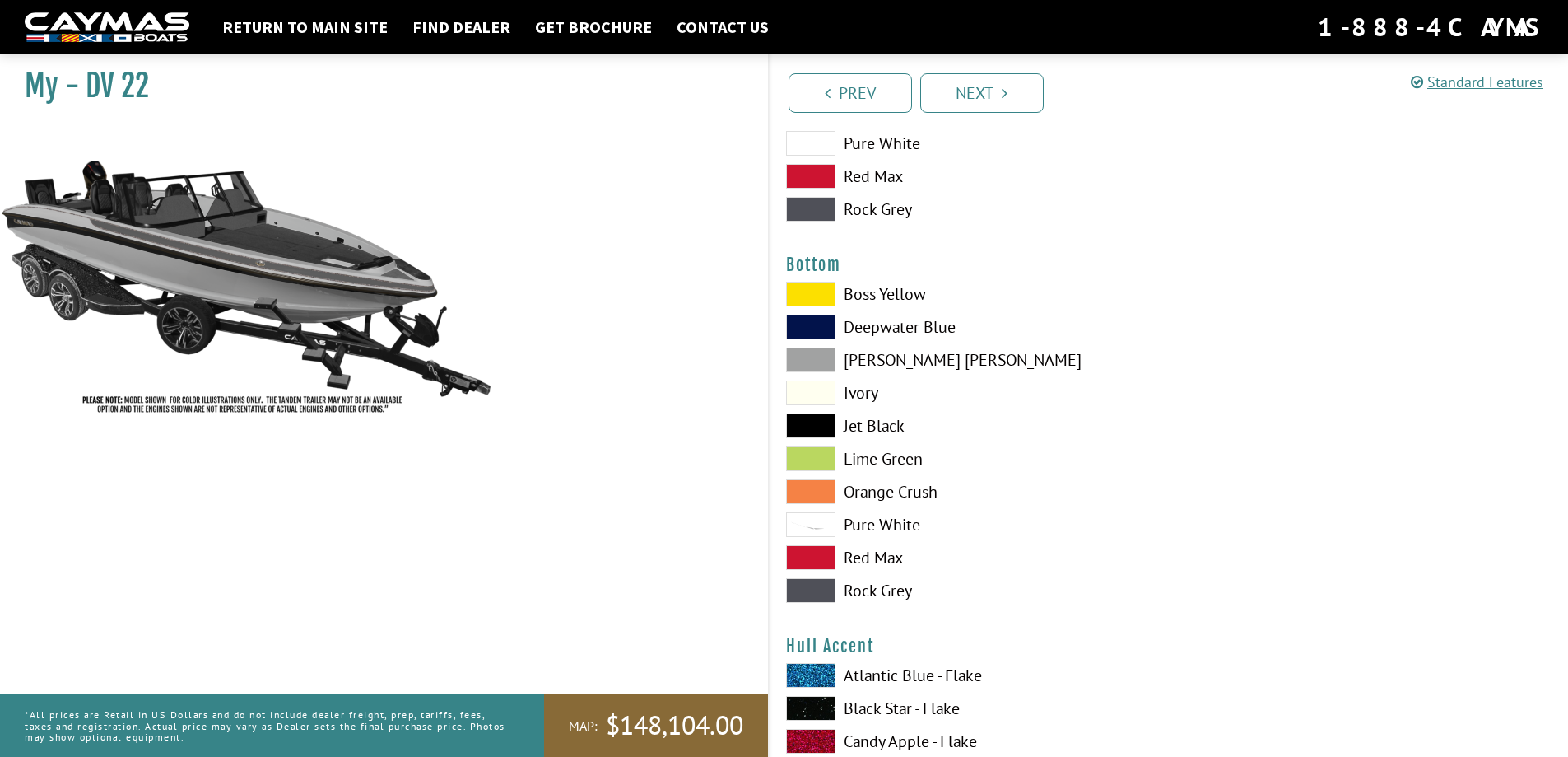
click at [813, 392] on span at bounding box center [810, 392] width 49 height 25
click at [810, 387] on span at bounding box center [810, 392] width 49 height 25
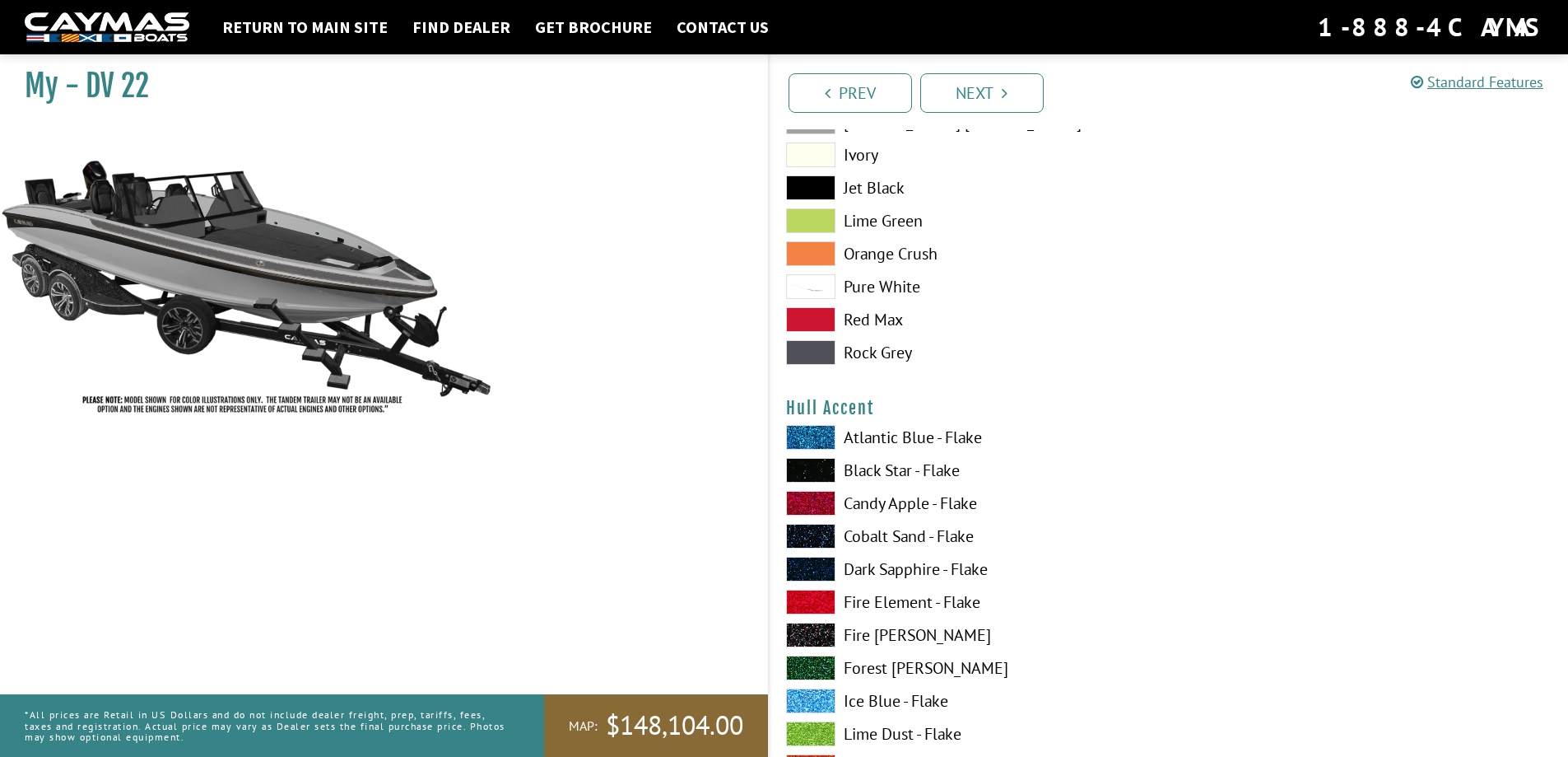
scroll to position [3962, 0]
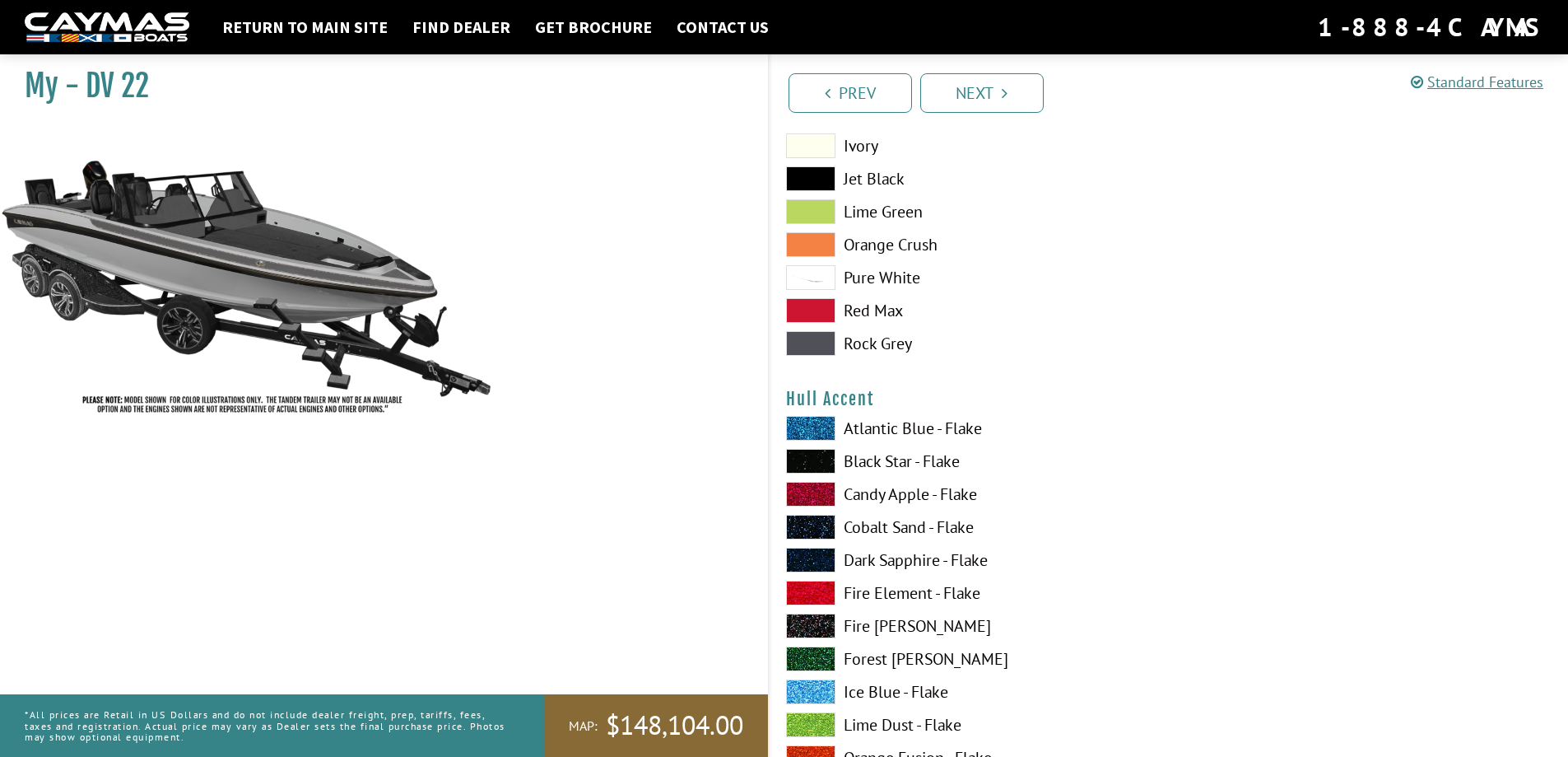
click at [812, 277] on span at bounding box center [810, 277] width 49 height 25
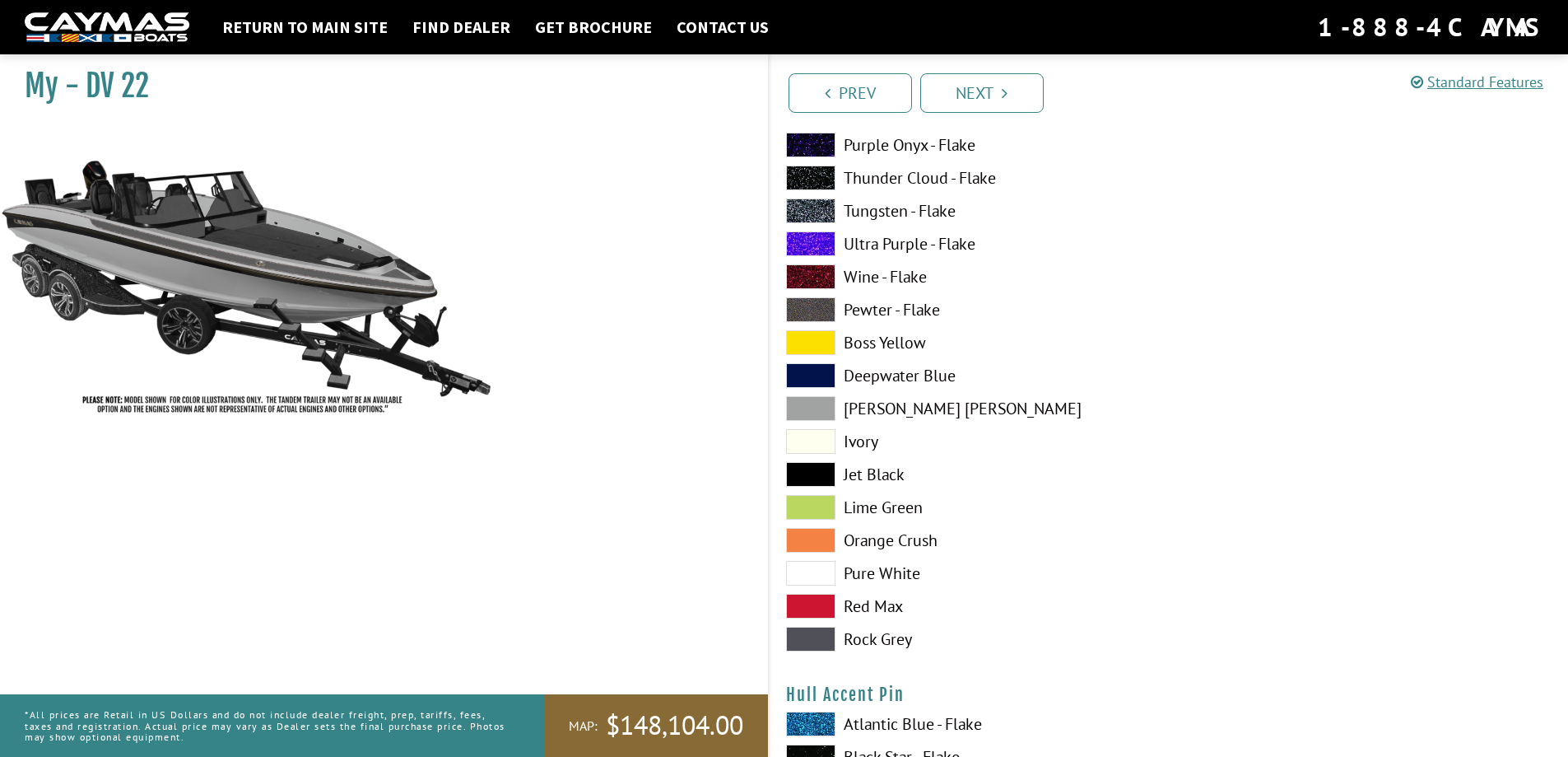
scroll to position [4703, 0]
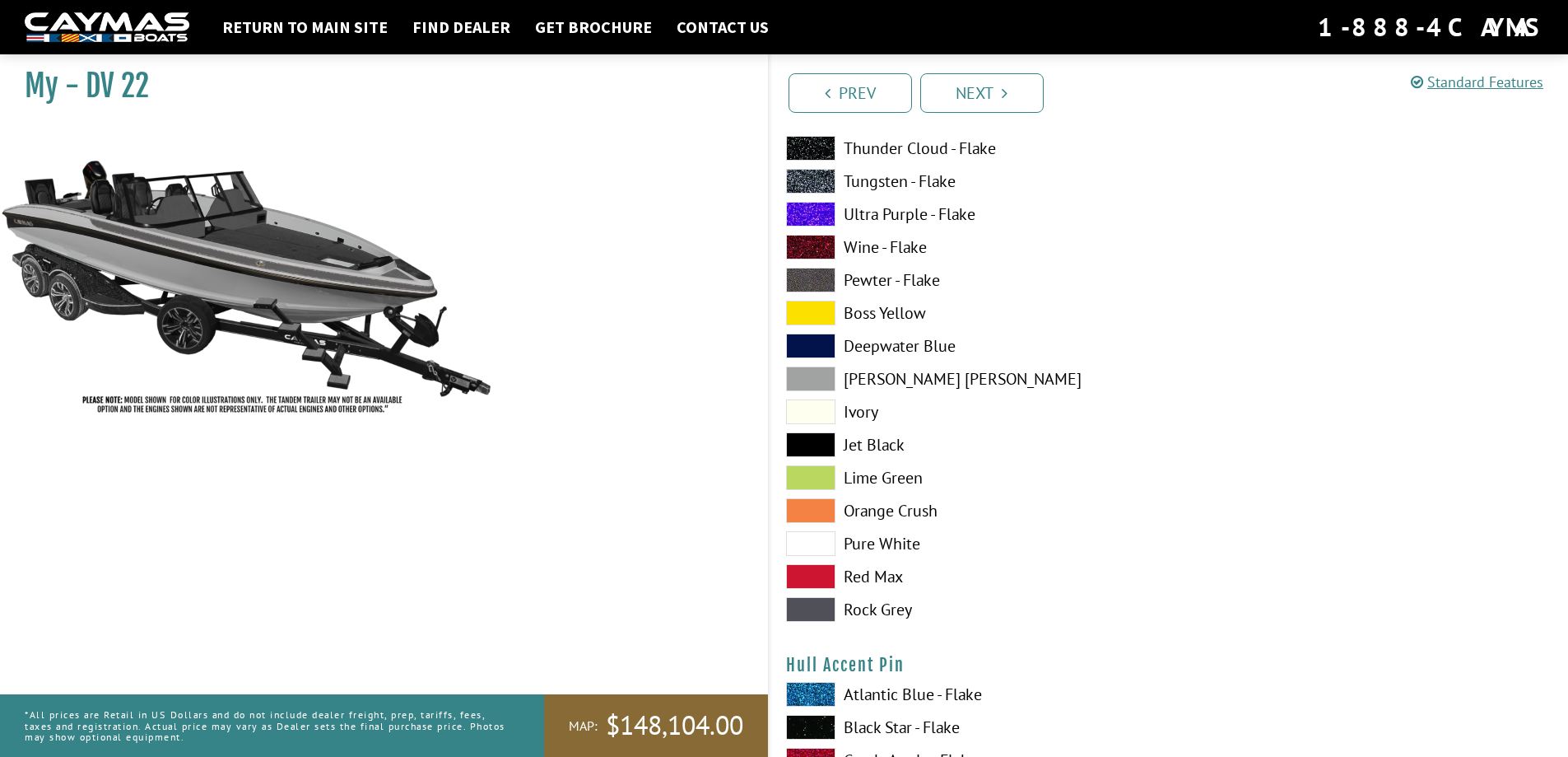
click at [806, 613] on span at bounding box center [810, 608] width 49 height 25
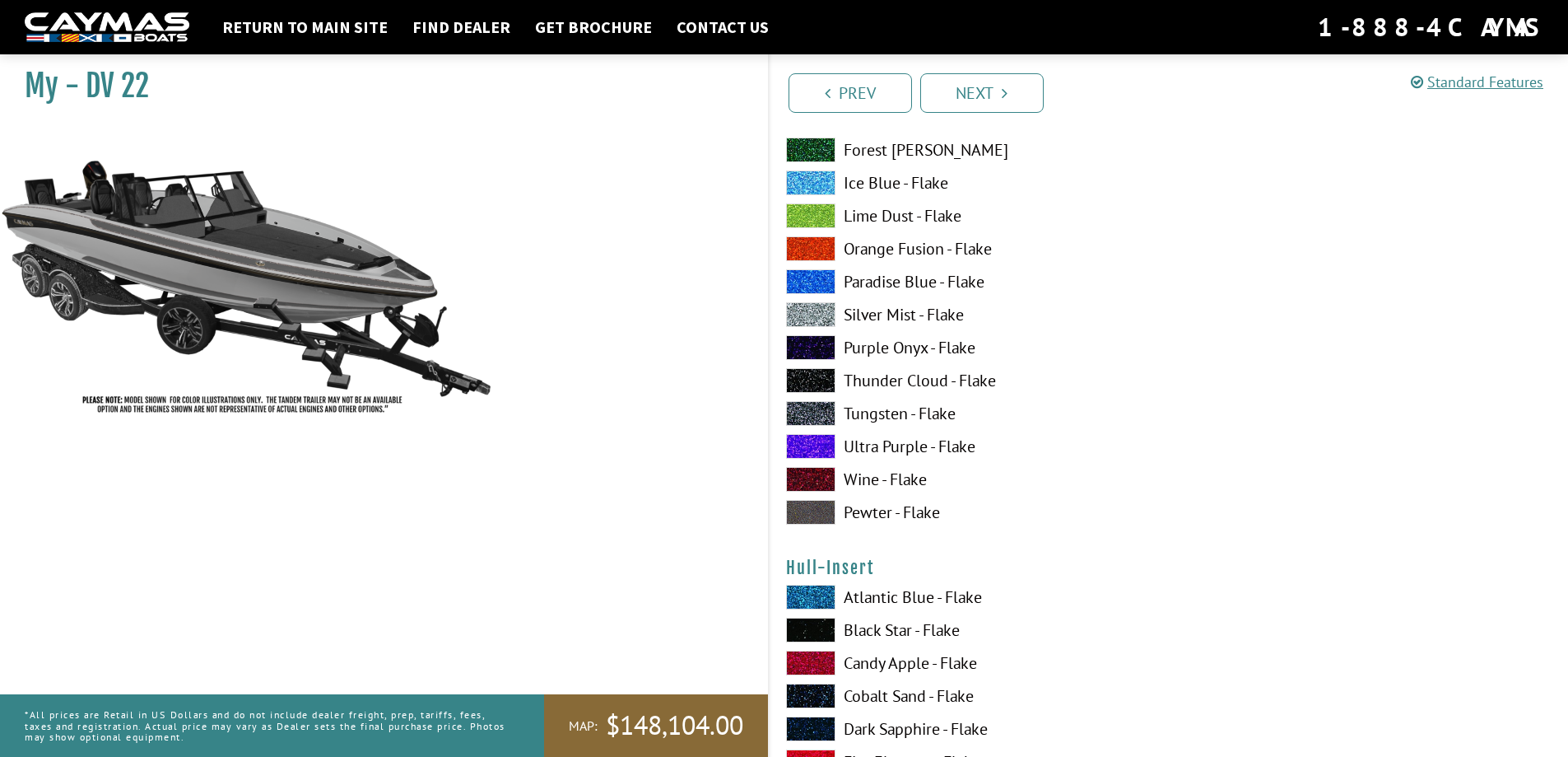
scroll to position [5527, 0]
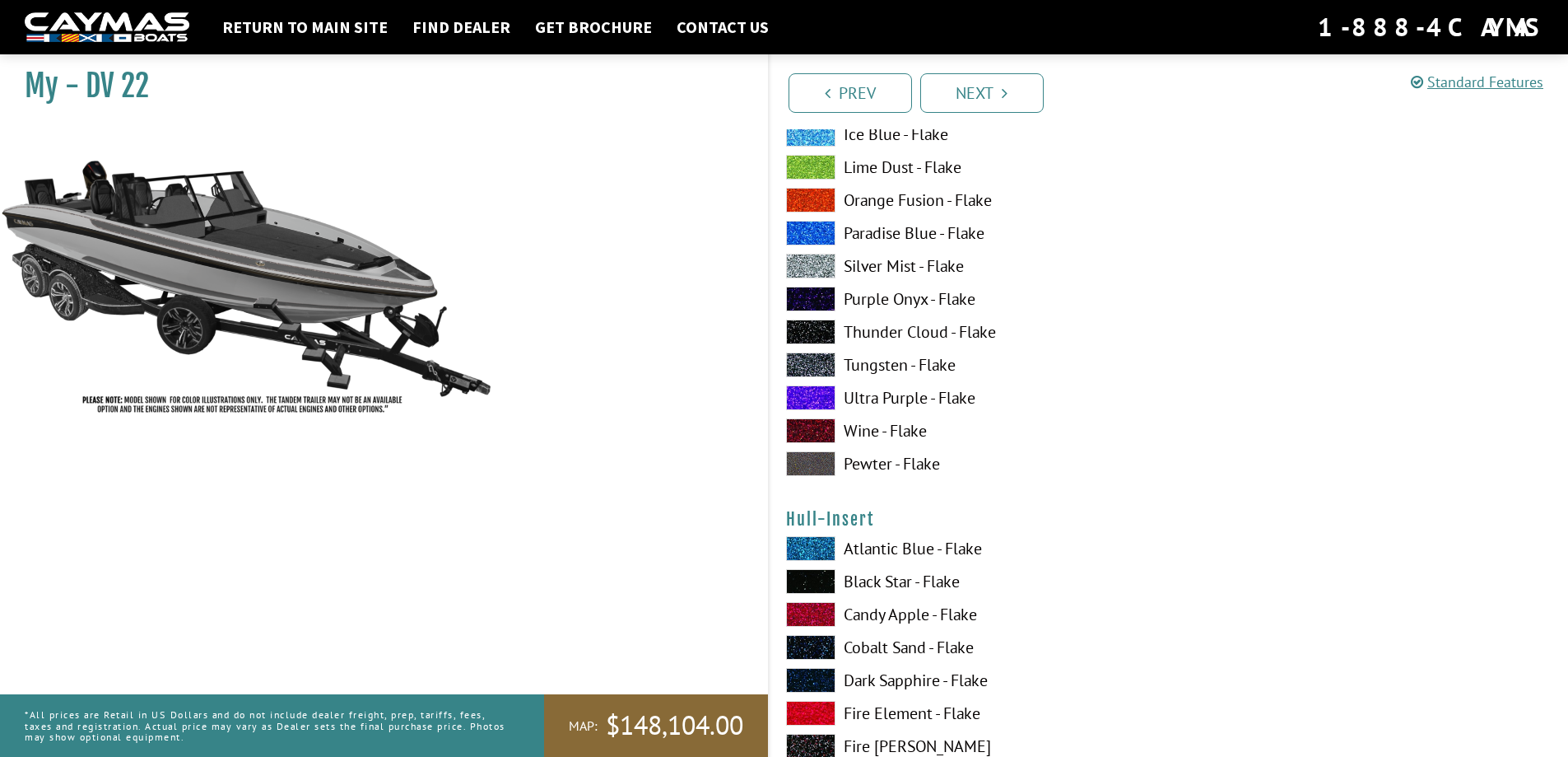
click at [816, 462] on span at bounding box center [810, 463] width 49 height 25
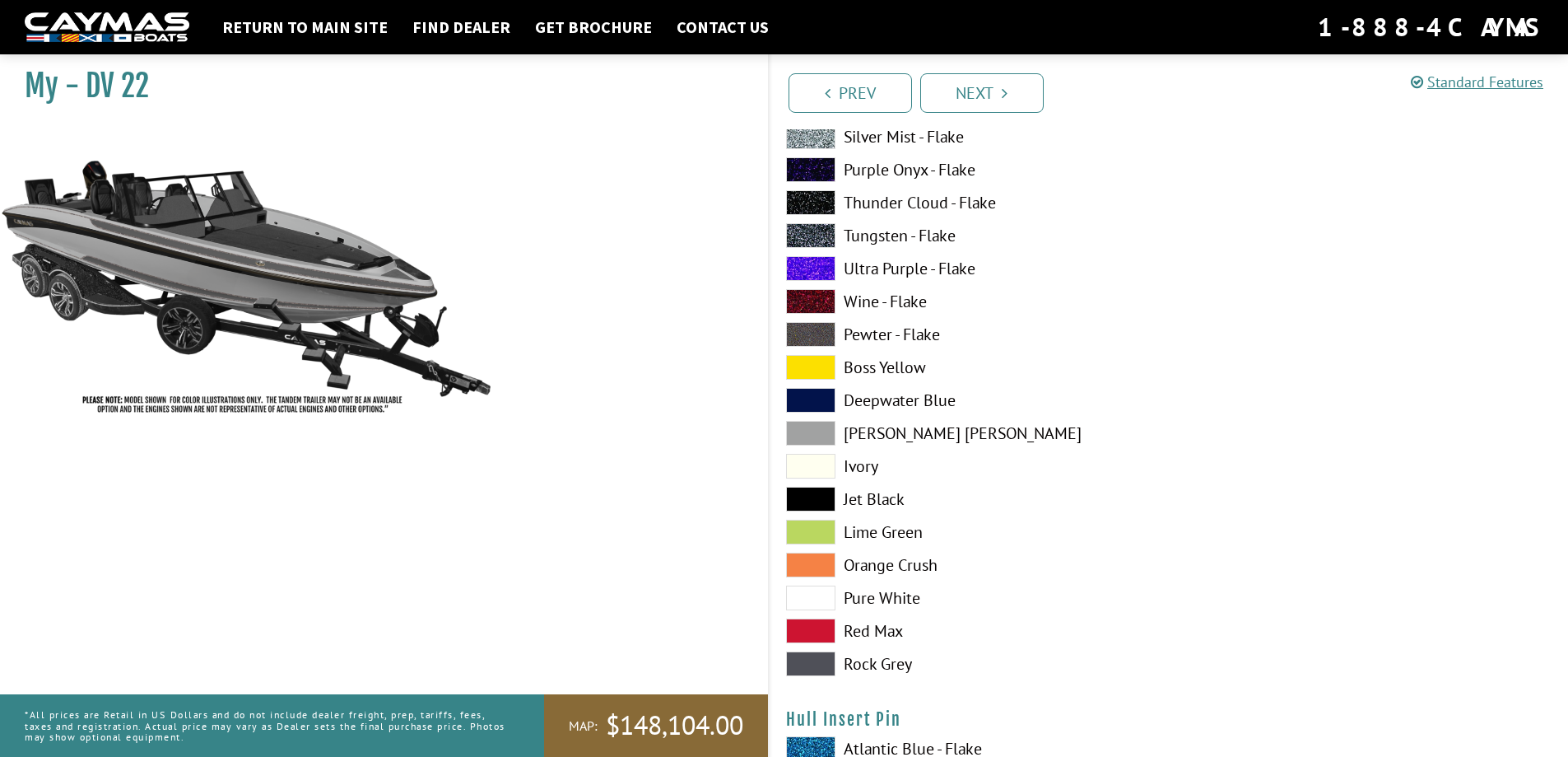
scroll to position [6432, 0]
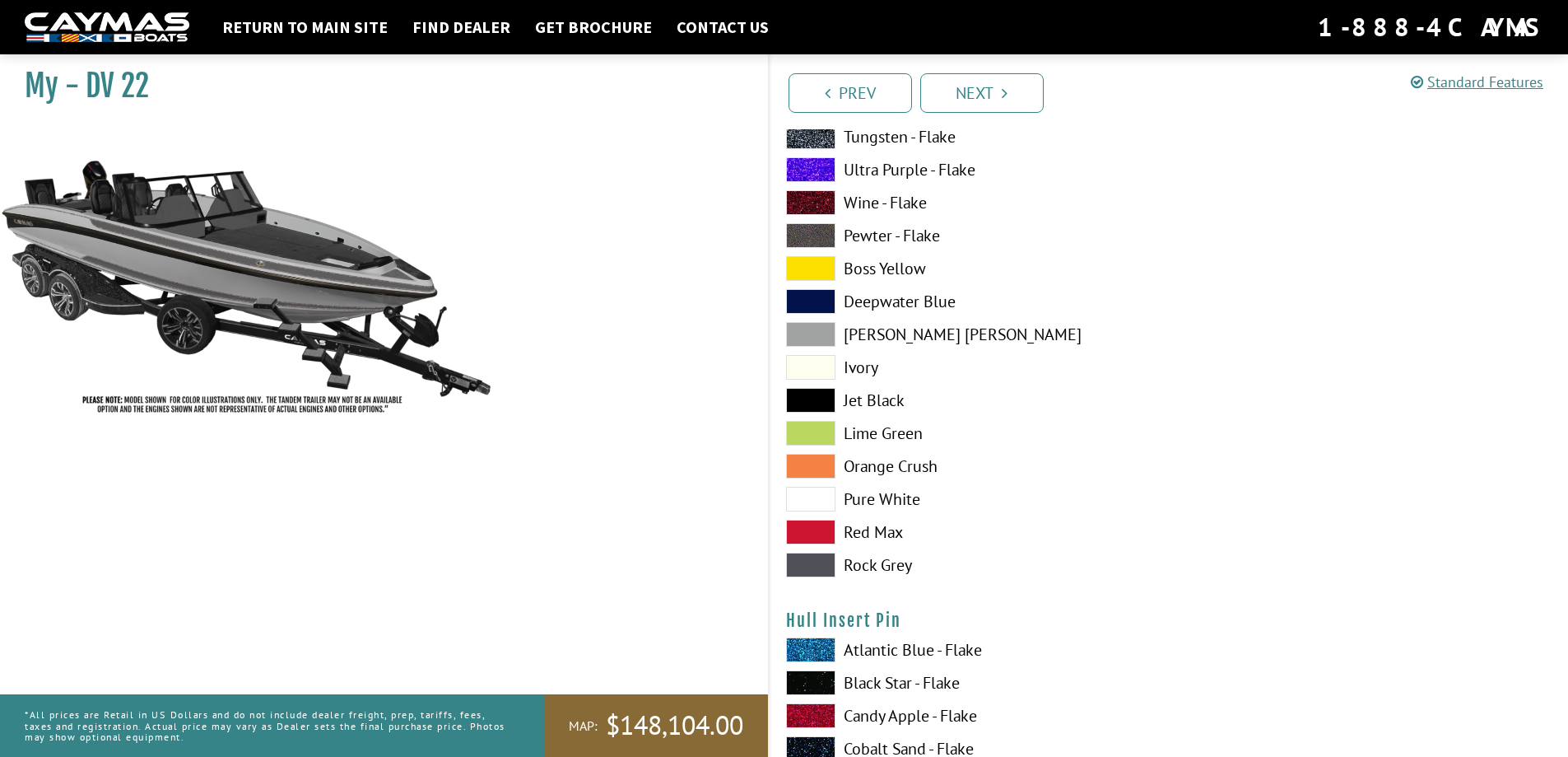
click at [818, 563] on span at bounding box center [810, 565] width 49 height 25
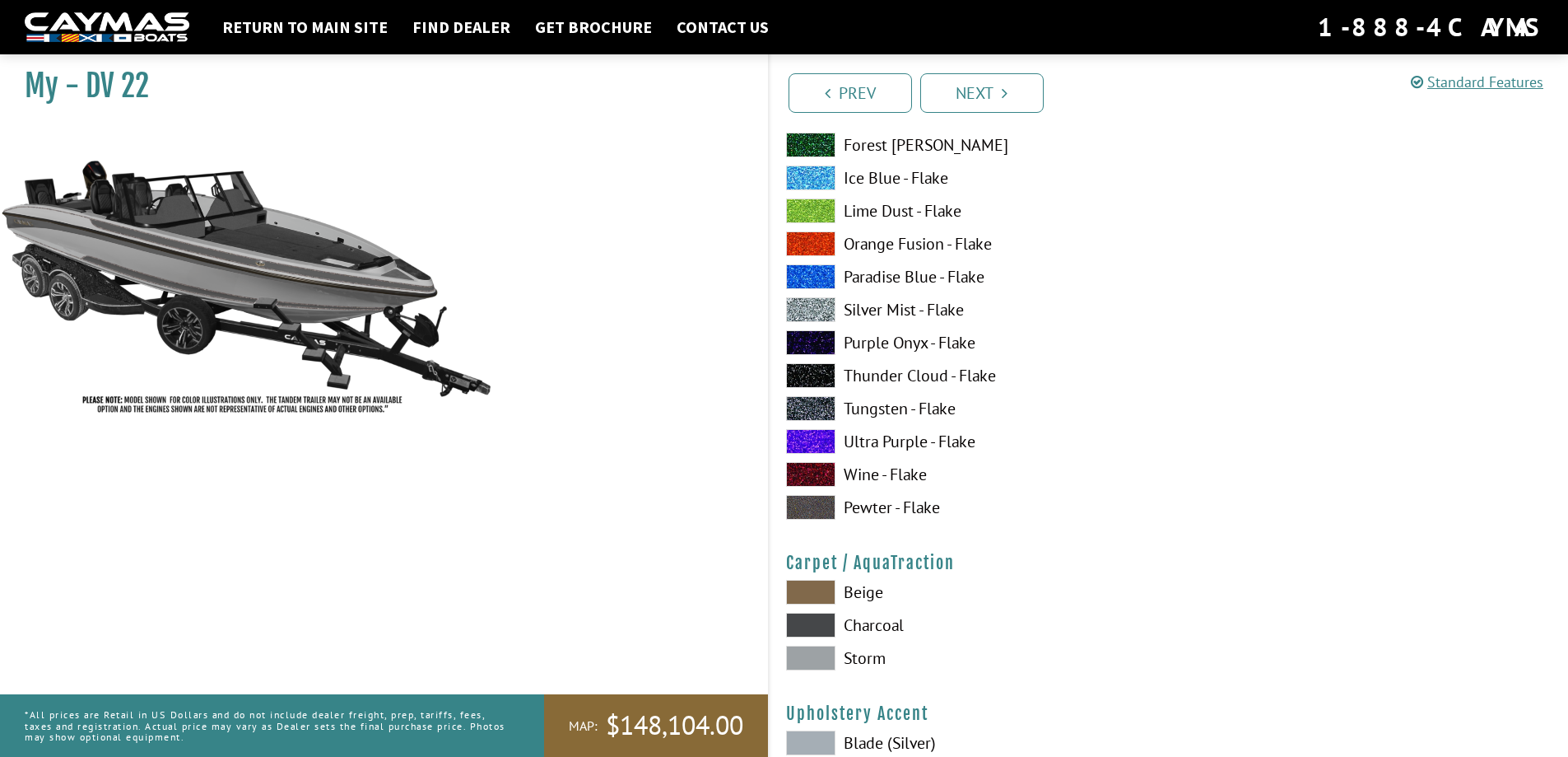
scroll to position [7173, 0]
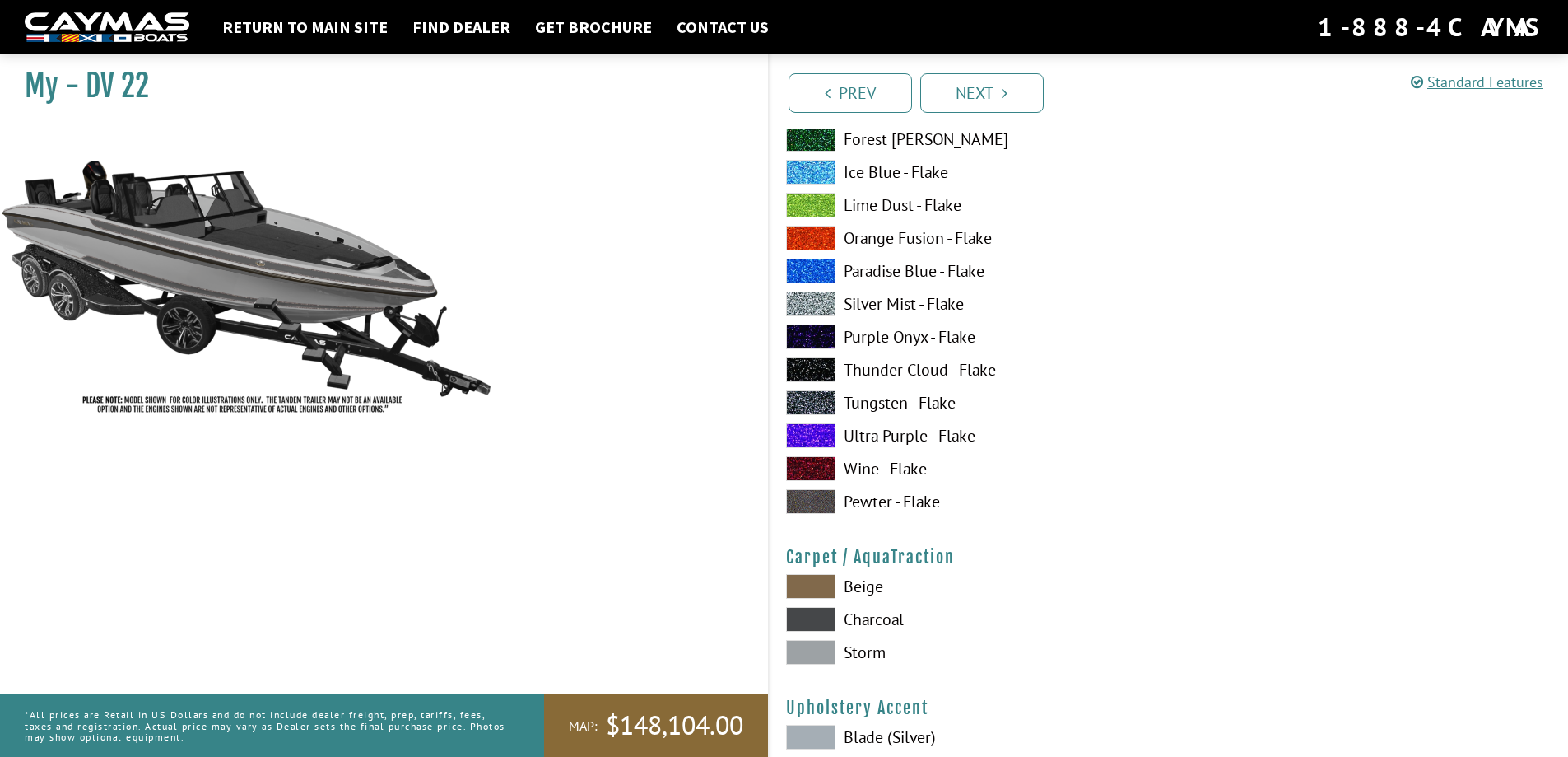
click at [808, 497] on span at bounding box center [810, 501] width 49 height 25
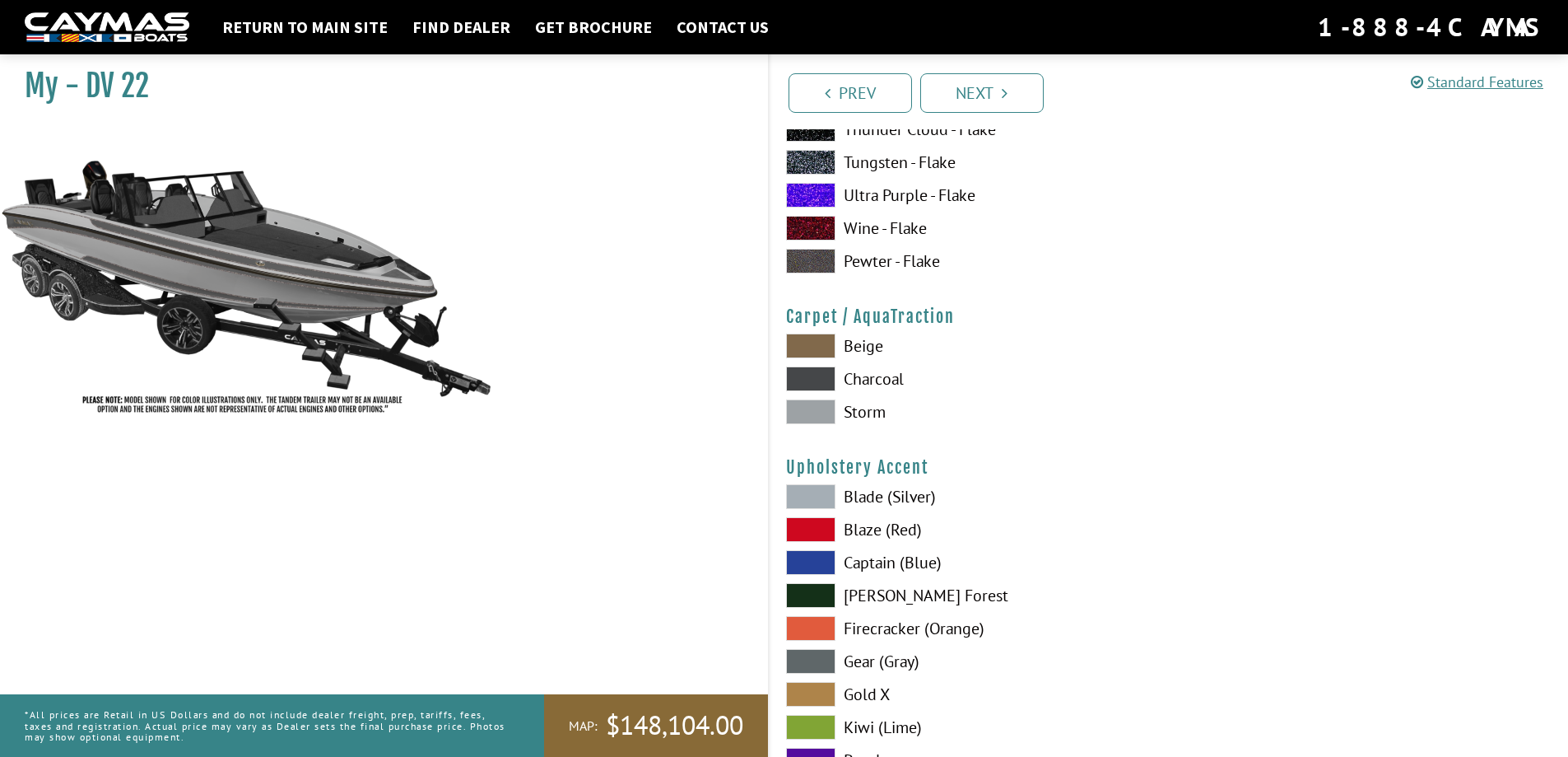
scroll to position [7420, 0]
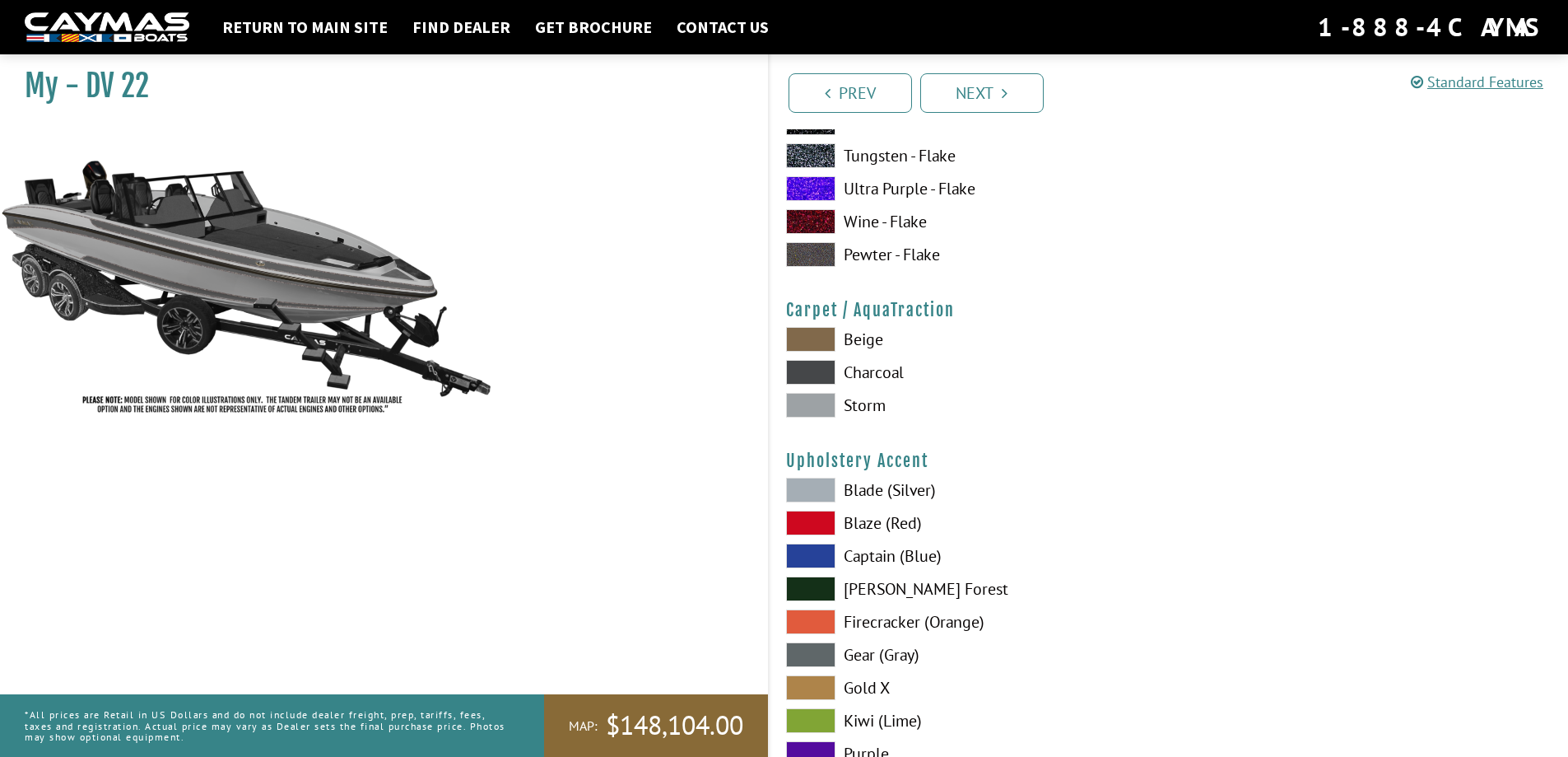
click at [805, 404] on span at bounding box center [810, 405] width 49 height 25
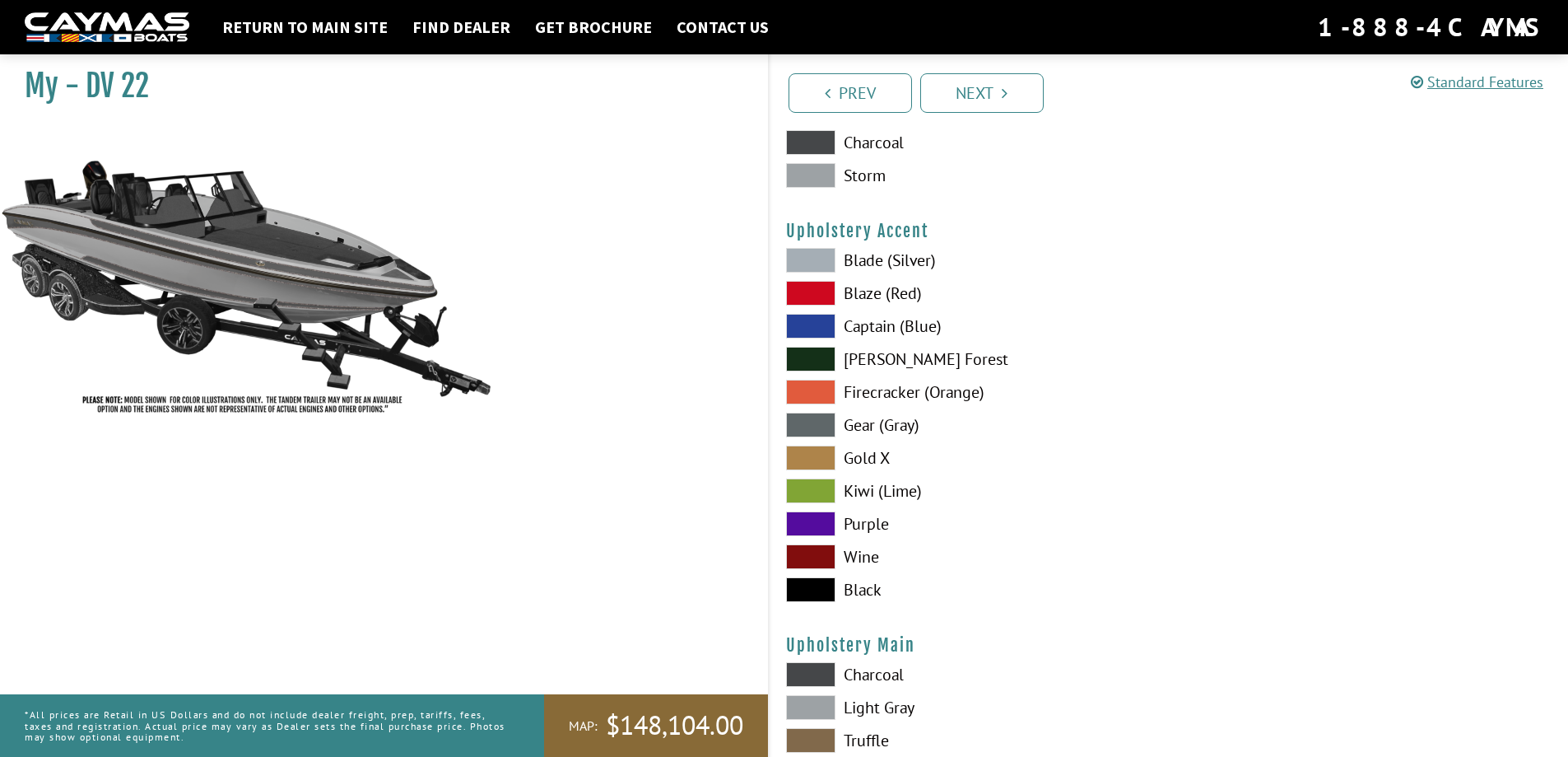
scroll to position [7667, 0]
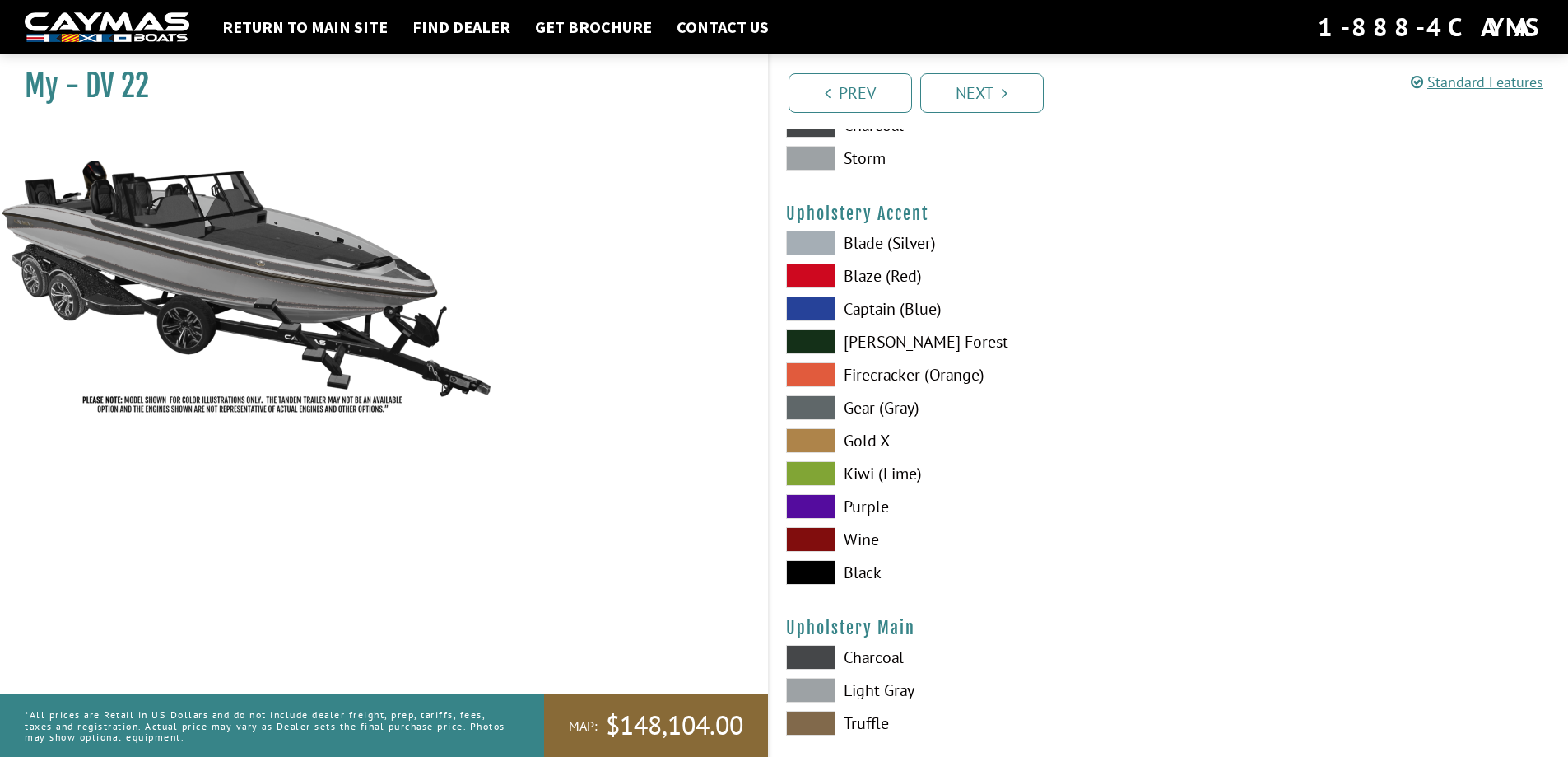
click at [813, 240] on span at bounding box center [810, 243] width 49 height 25
click at [821, 399] on span at bounding box center [810, 407] width 49 height 25
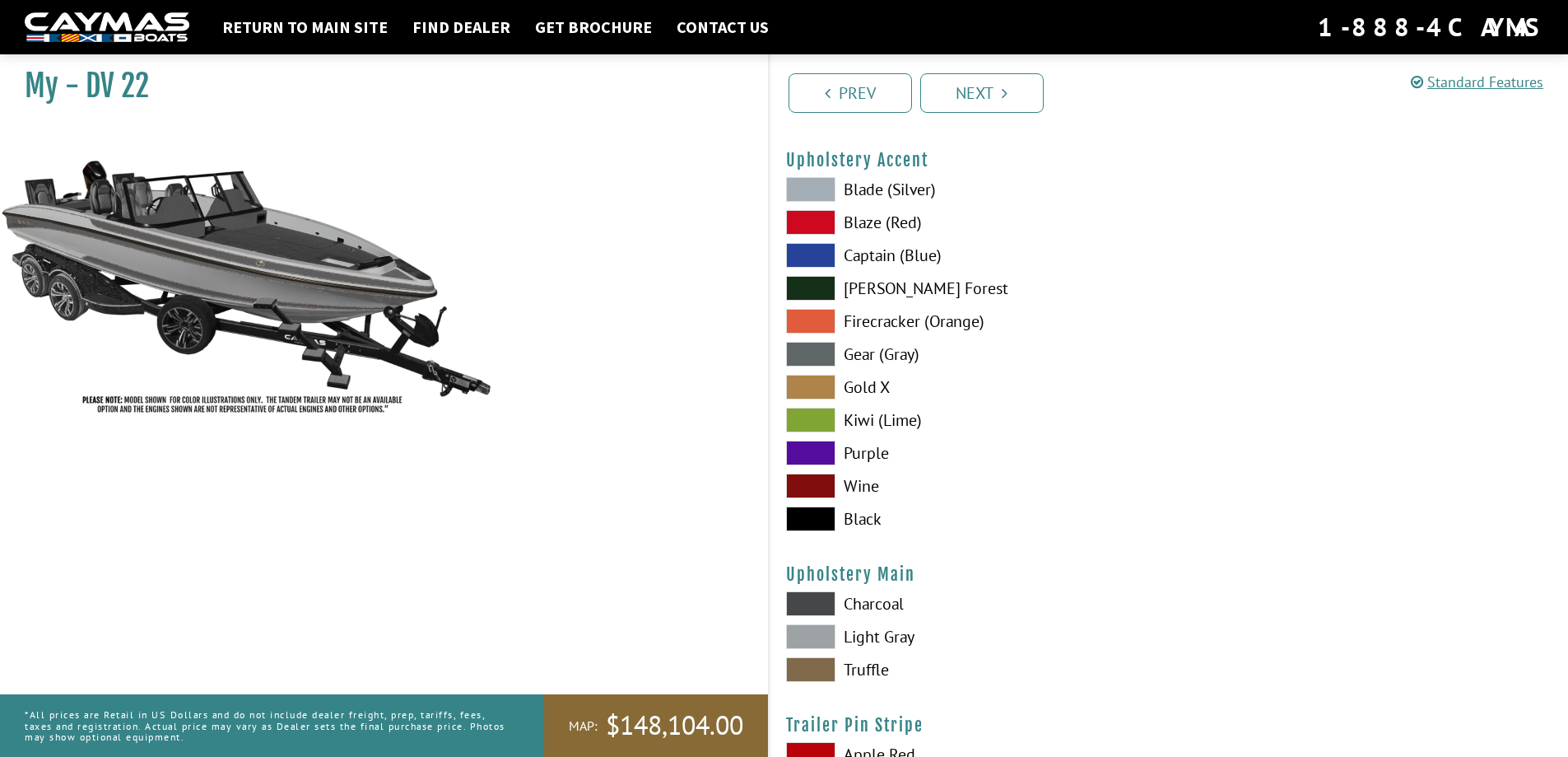
scroll to position [7750, 0]
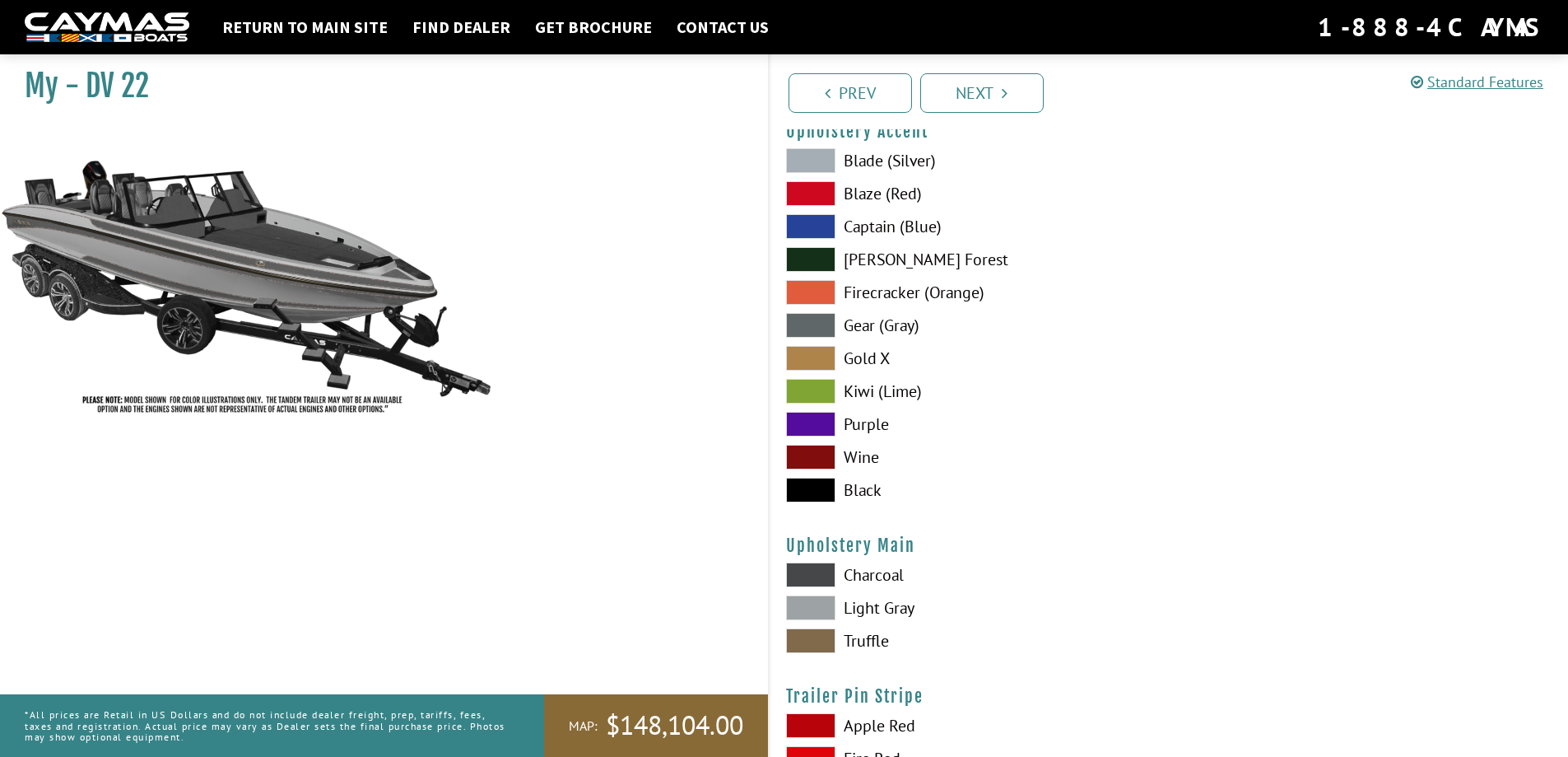
click at [807, 185] on span at bounding box center [810, 193] width 49 height 25
click at [813, 227] on span at bounding box center [810, 226] width 49 height 25
click at [810, 392] on span at bounding box center [810, 390] width 49 height 25
click at [824, 431] on span at bounding box center [810, 423] width 49 height 25
click at [817, 459] on span at bounding box center [810, 456] width 49 height 25
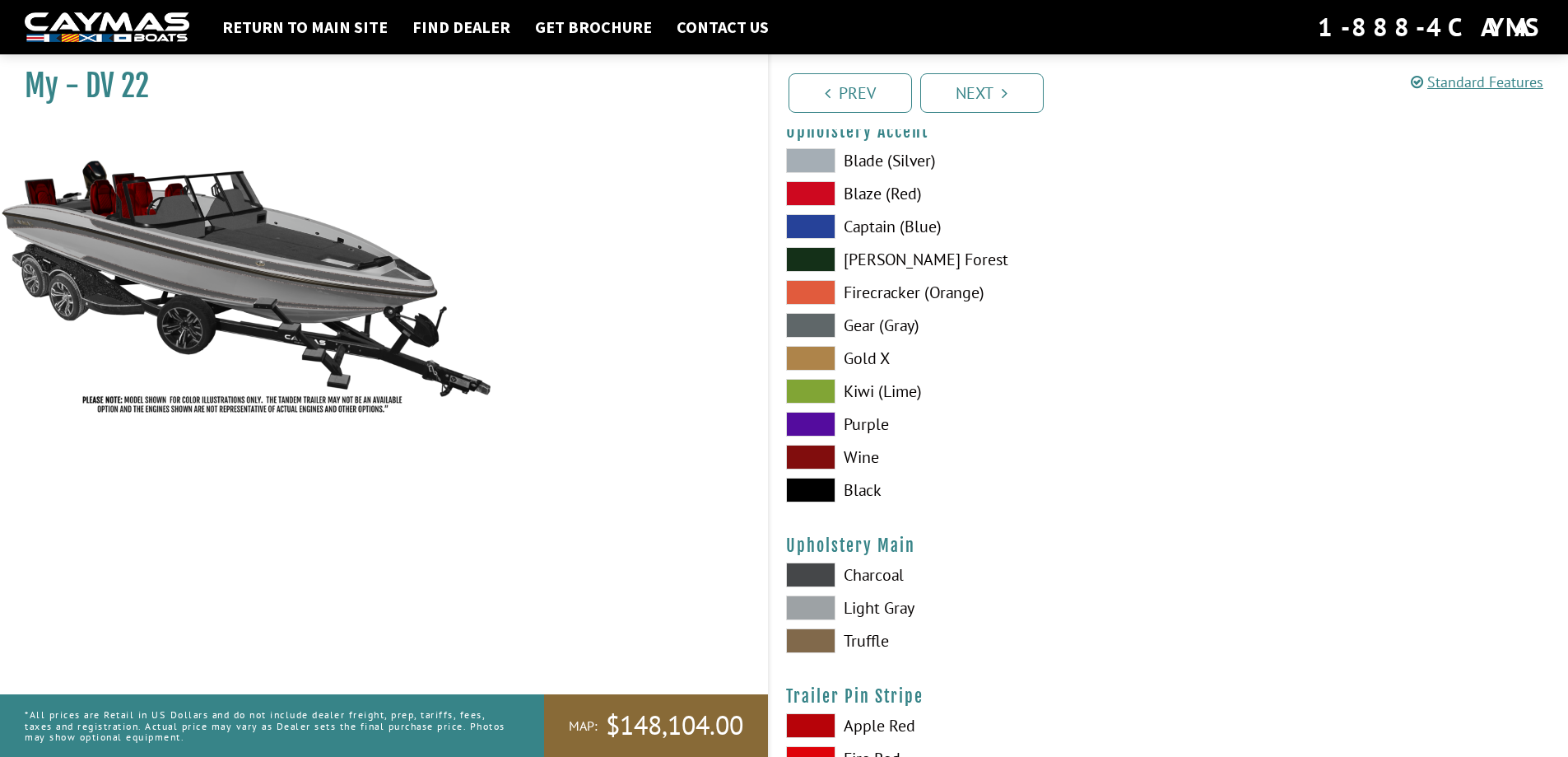
click at [819, 494] on span at bounding box center [810, 490] width 49 height 25
click at [823, 157] on span at bounding box center [810, 160] width 49 height 25
click at [814, 331] on span at bounding box center [810, 325] width 49 height 25
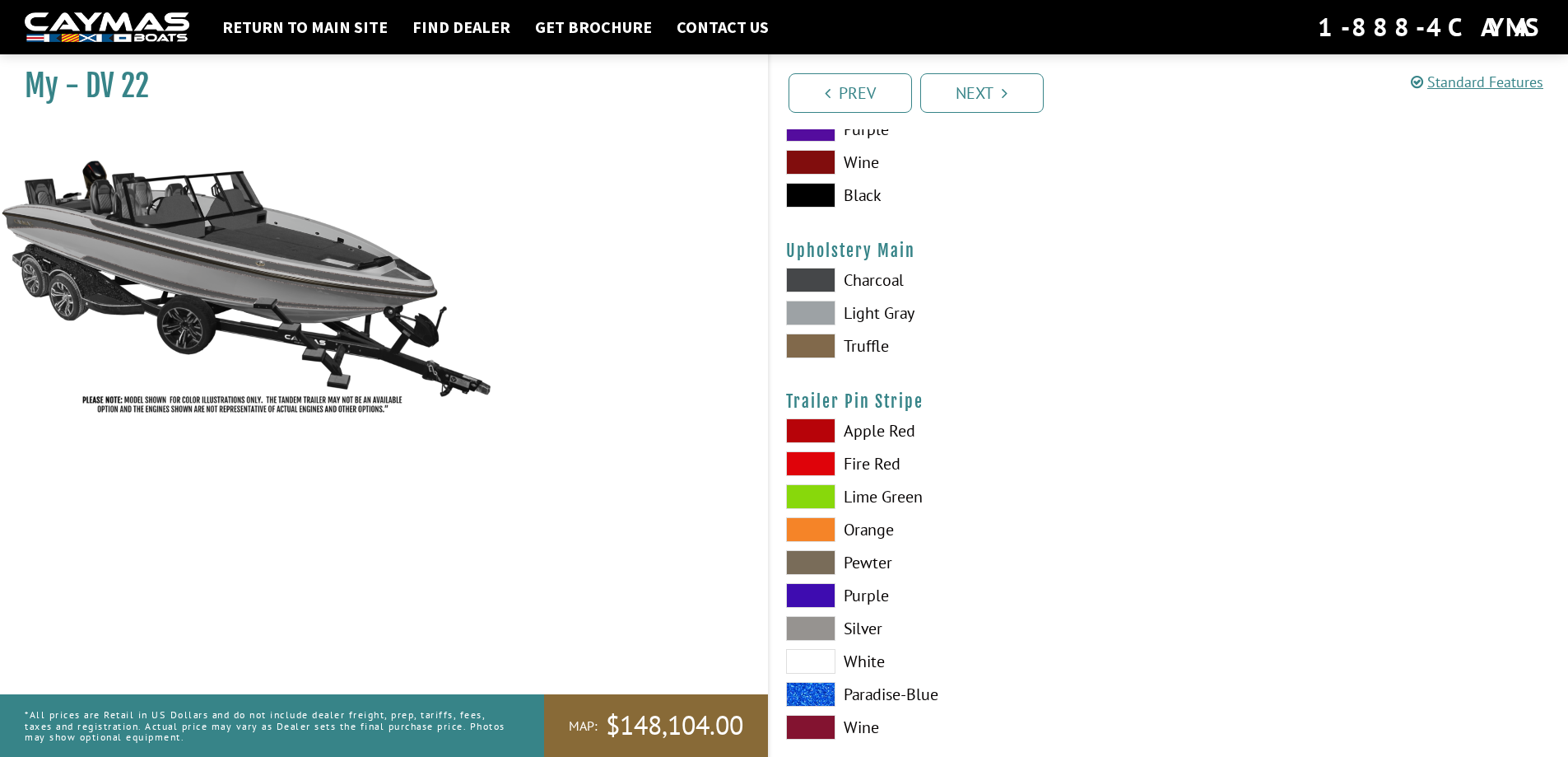
scroll to position [8075, 0]
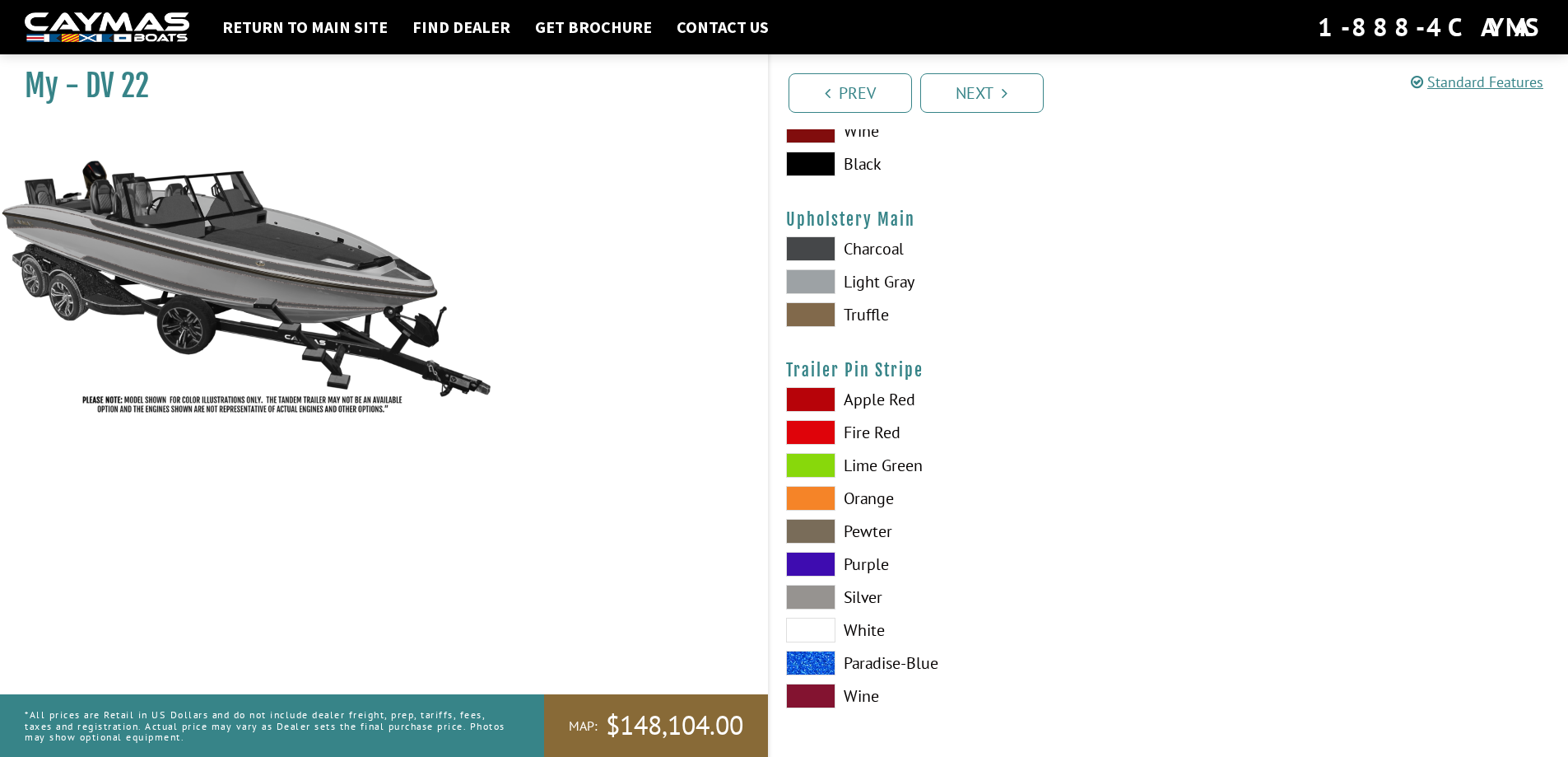
click at [813, 249] on span at bounding box center [810, 248] width 49 height 25
click at [816, 281] on span at bounding box center [810, 281] width 49 height 25
click at [809, 601] on span at bounding box center [810, 596] width 49 height 25
click at [1001, 86] on link "Next" at bounding box center [981, 92] width 123 height 39
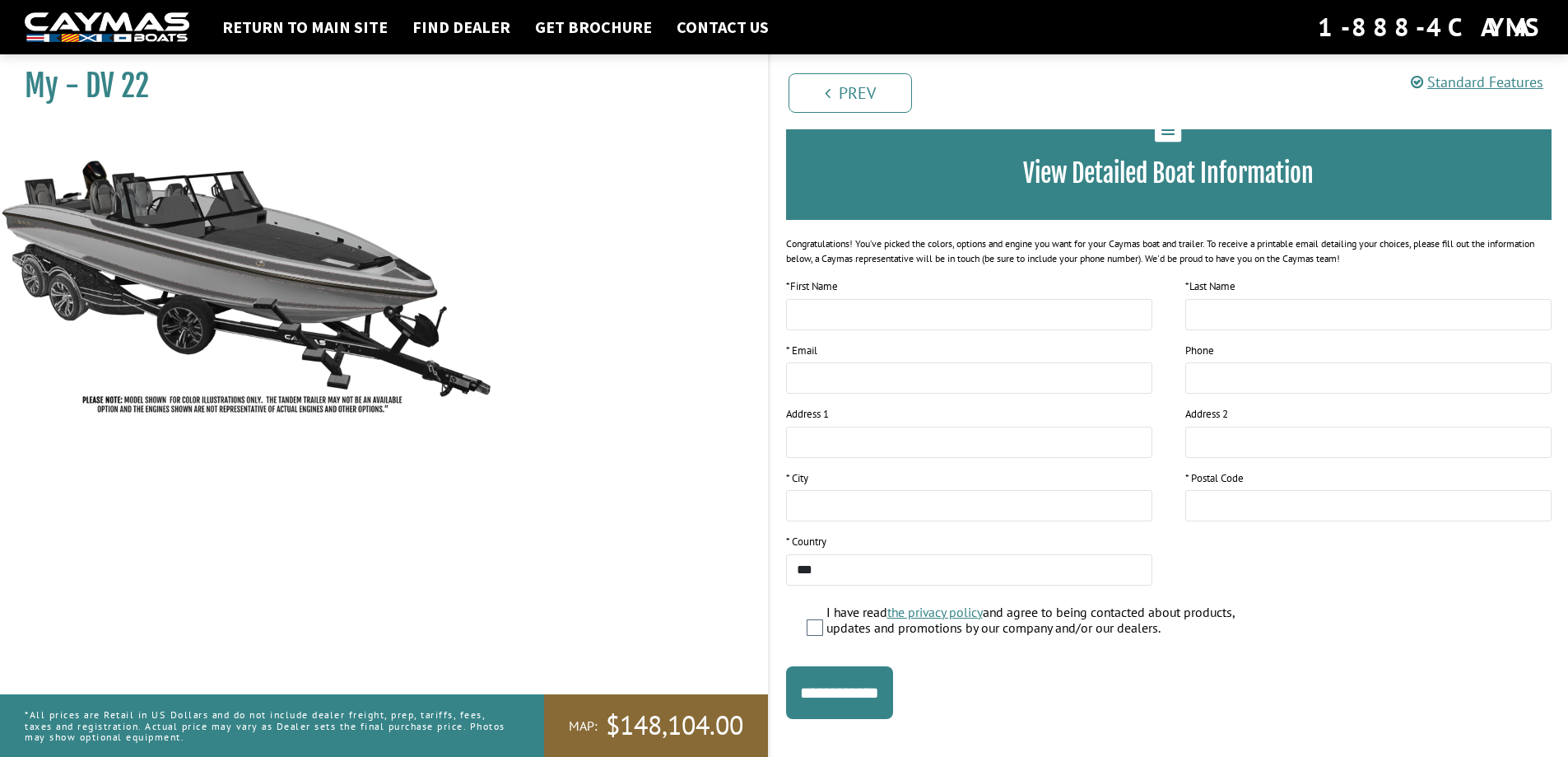
scroll to position [128, 0]
